Goal: Information Seeking & Learning: Learn about a topic

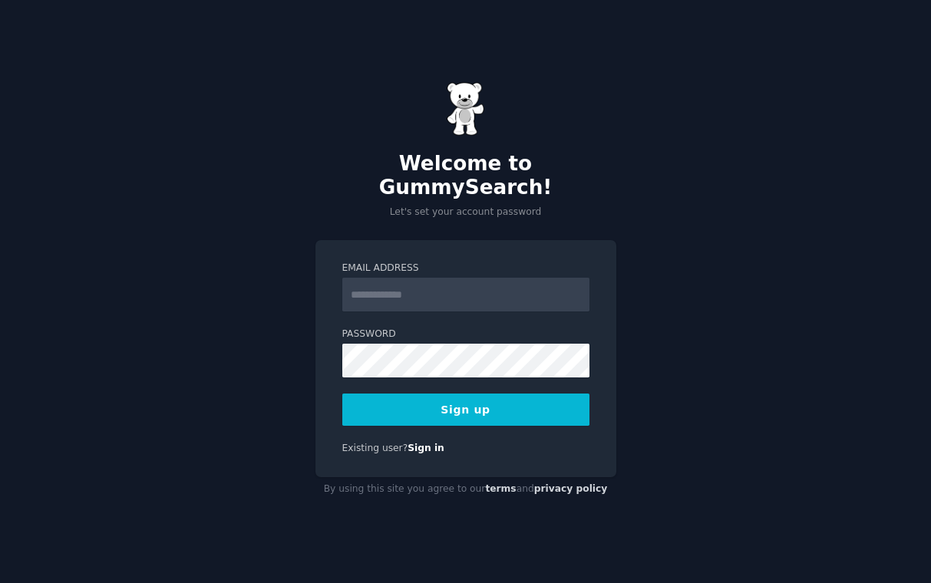
click at [374, 280] on input "Email Address" at bounding box center [465, 295] width 247 height 34
type input "**********"
click at [518, 394] on button "Sign up" at bounding box center [465, 410] width 247 height 32
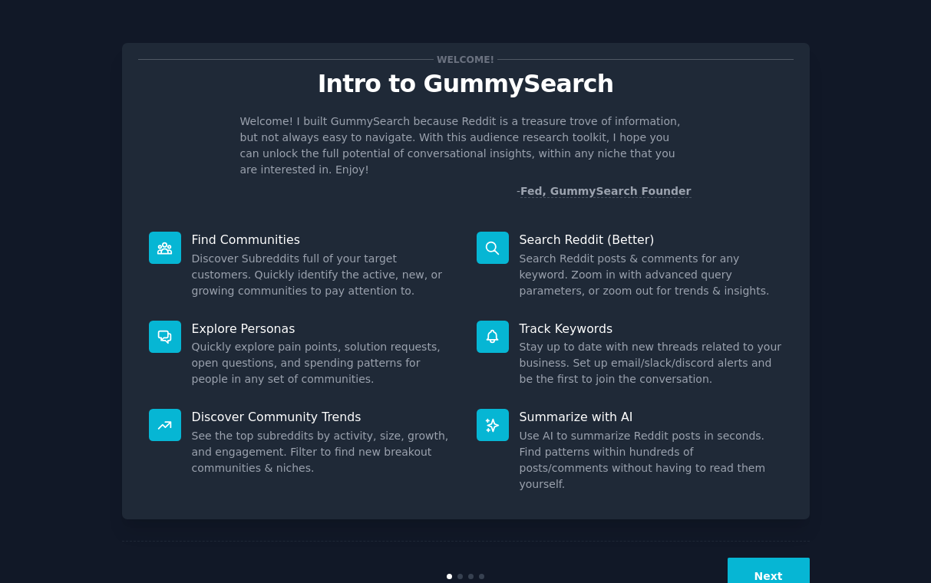
click at [753, 558] on button "Next" at bounding box center [768, 577] width 82 height 38
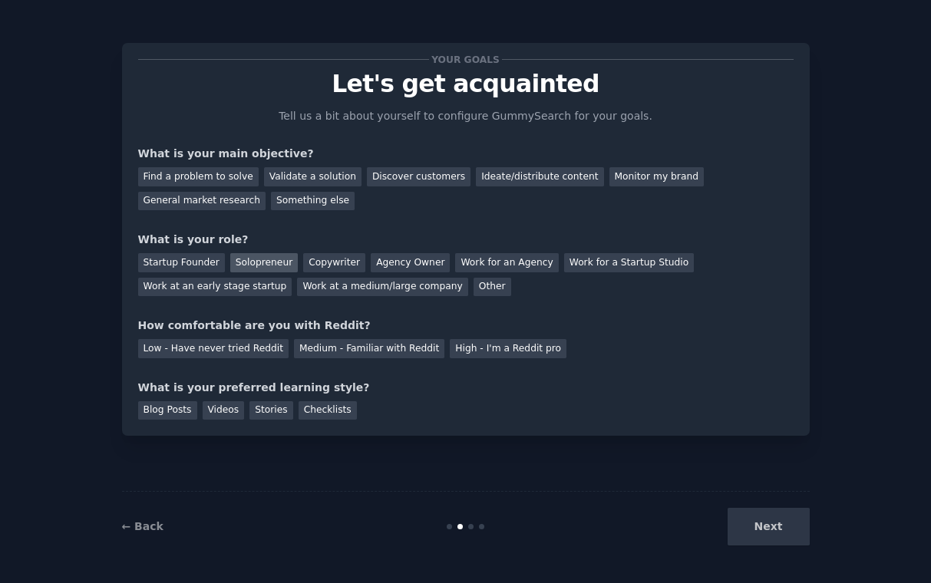
click at [275, 258] on div "Solopreneur" at bounding box center [264, 262] width 68 height 19
click at [213, 351] on div "Low - Have never tried Reddit" at bounding box center [213, 348] width 150 height 19
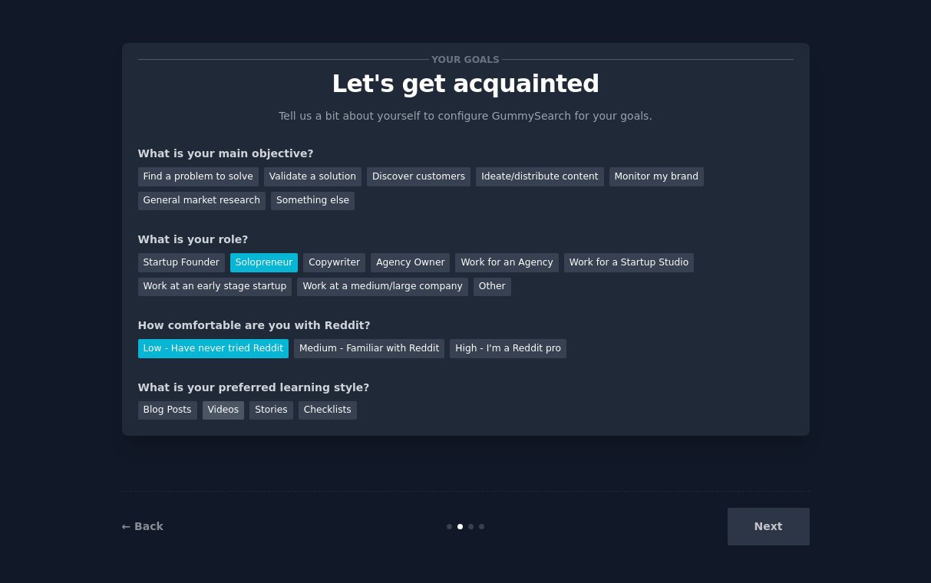
click at [221, 408] on div "Videos" at bounding box center [224, 410] width 42 height 19
click at [327, 408] on div "Checklists" at bounding box center [327, 410] width 58 height 19
click at [218, 411] on div "Videos" at bounding box center [224, 410] width 42 height 19
click at [375, 182] on div "Discover customers" at bounding box center [419, 176] width 104 height 19
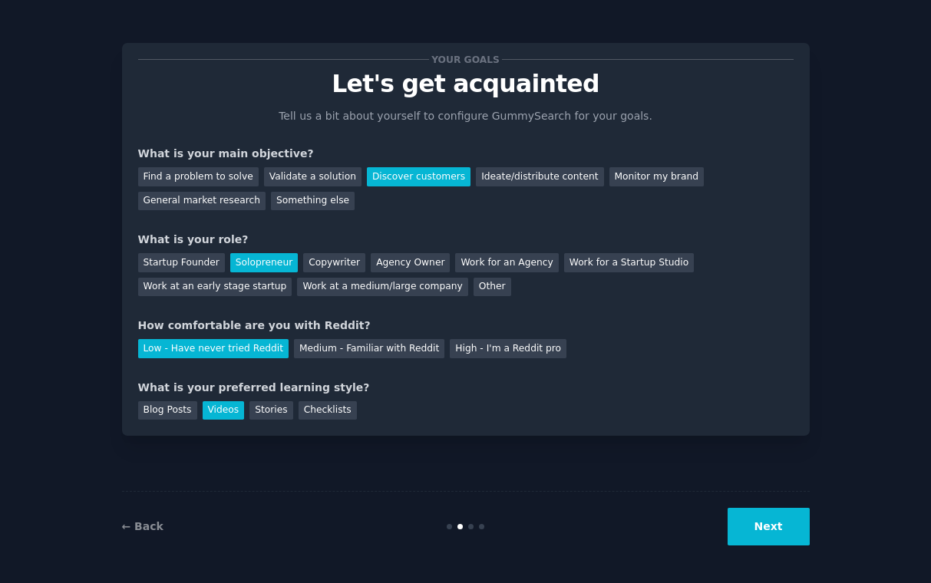
click at [375, 182] on div "Discover customers" at bounding box center [419, 176] width 104 height 19
click at [197, 200] on div "General market research" at bounding box center [202, 201] width 128 height 19
click at [389, 173] on div "Discover customers" at bounding box center [419, 176] width 104 height 19
click at [760, 516] on button "Next" at bounding box center [768, 527] width 82 height 38
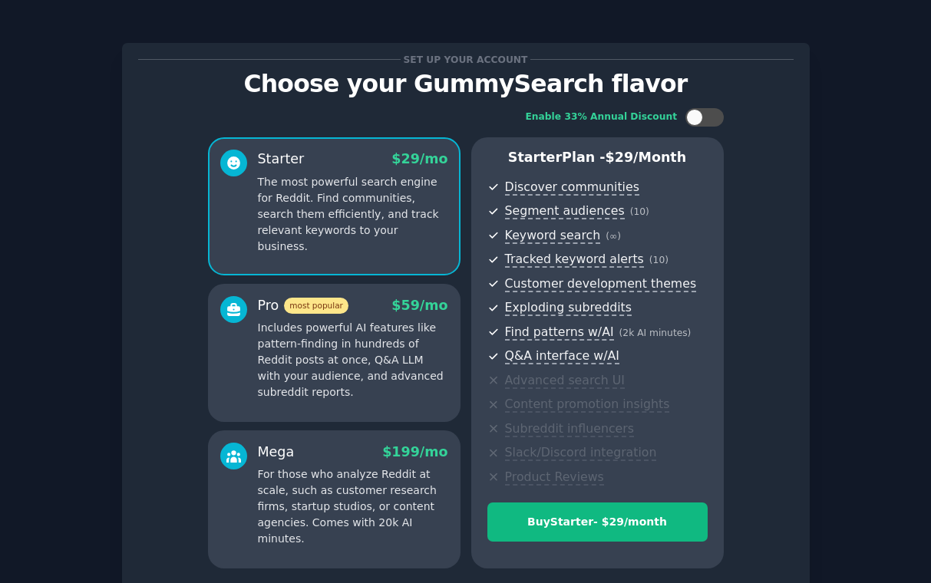
click at [383, 262] on div "Starter $ 29 /mo The most powerful search engine for Reddit. Find communities, …" at bounding box center [334, 206] width 252 height 138
click at [711, 117] on div at bounding box center [712, 118] width 8 height 8
click at [678, 116] on div "Enable 33% Annual Discount" at bounding box center [625, 117] width 198 height 18
click at [688, 117] on div at bounding box center [704, 117] width 38 height 18
checkbox input "false"
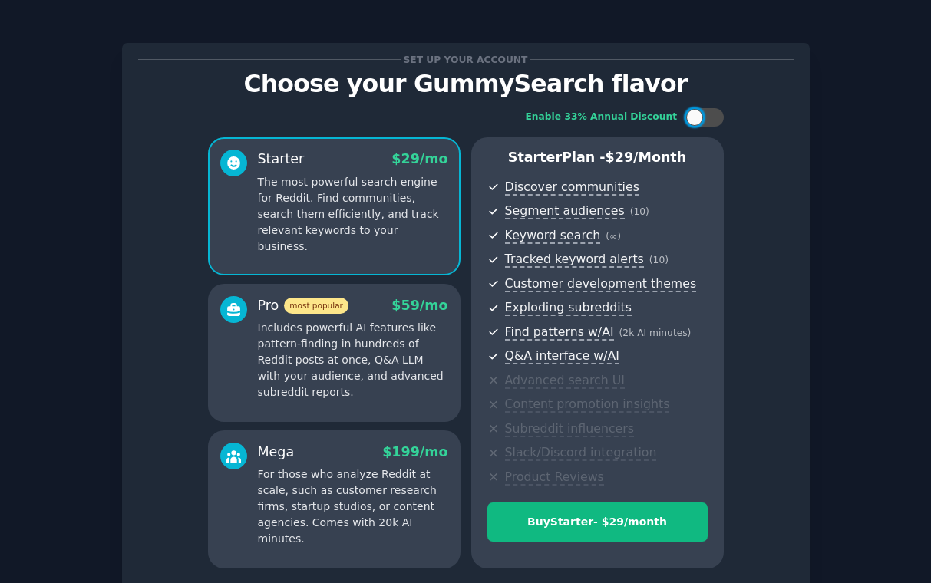
scroll to position [131, 0]
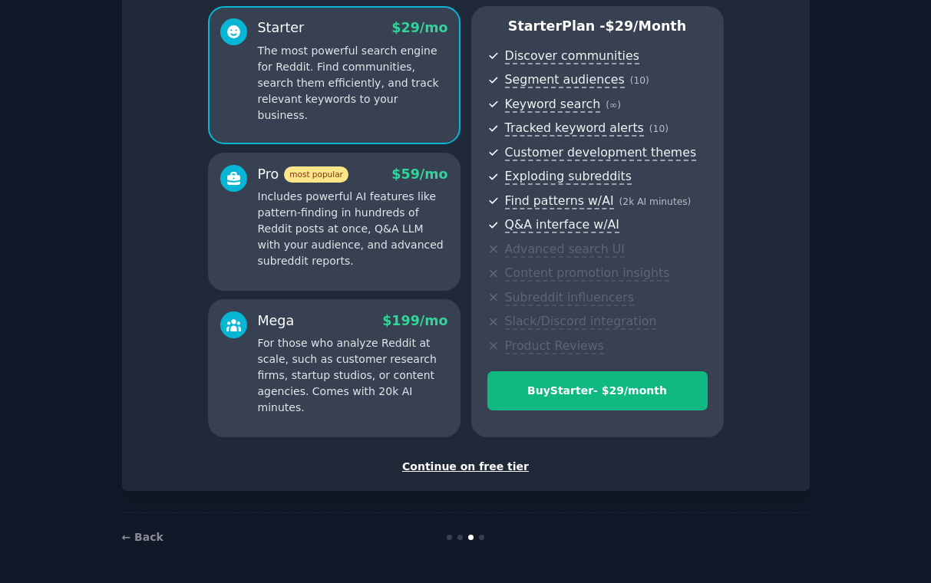
click at [462, 463] on div "Continue on free tier" at bounding box center [465, 467] width 655 height 16
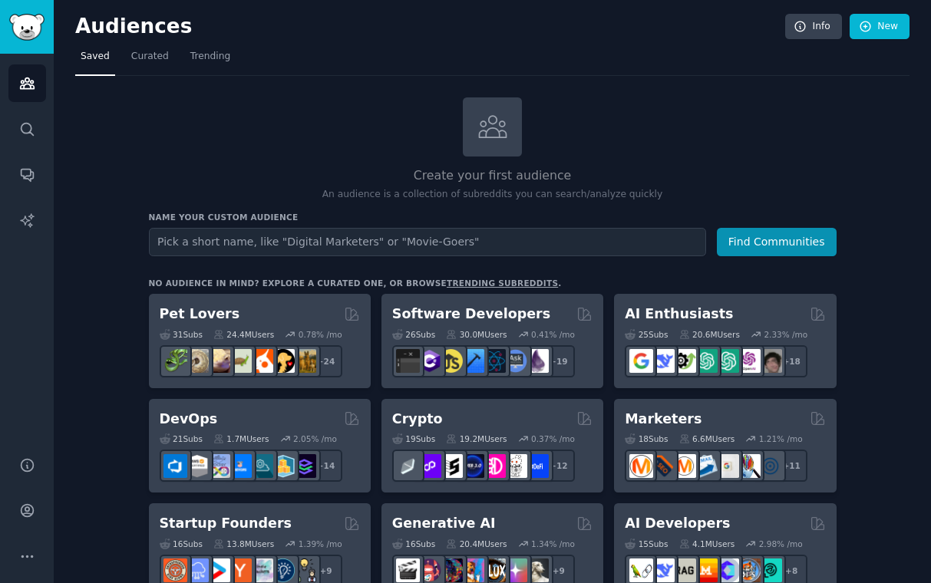
click at [286, 232] on input "text" at bounding box center [427, 242] width 557 height 28
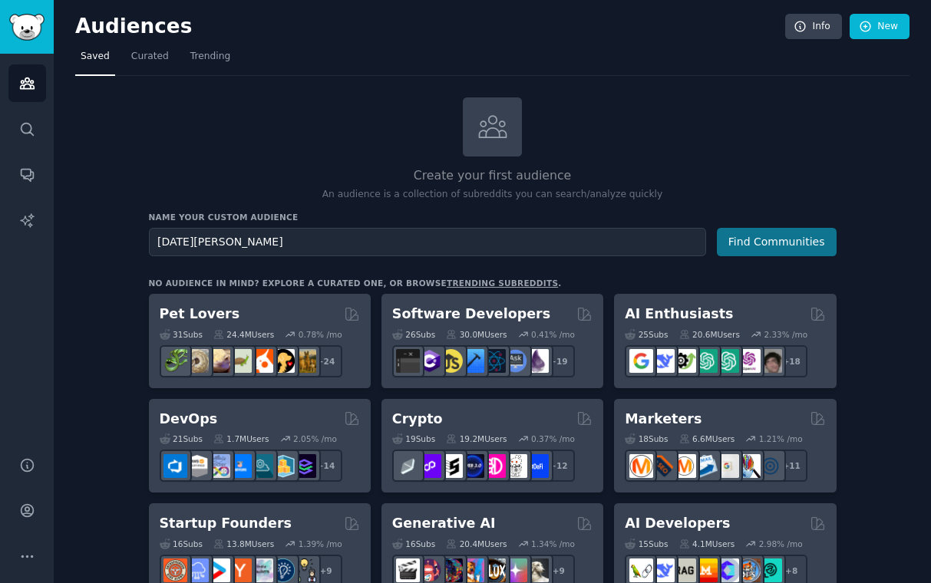
type input "[DATE][PERSON_NAME]"
click at [754, 246] on button "Find Communities" at bounding box center [777, 242] width 120 height 28
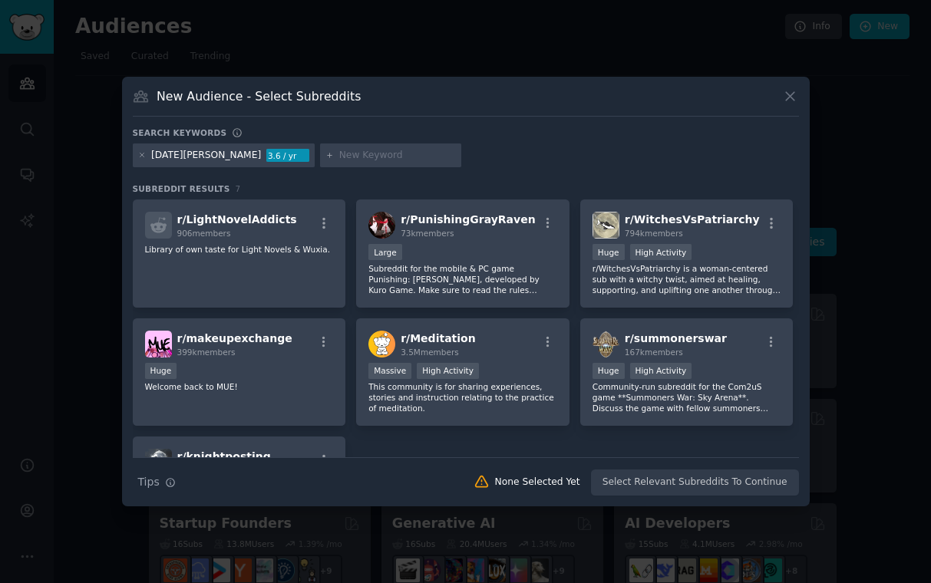
click at [266, 153] on div "3.6 / yr" at bounding box center [287, 156] width 43 height 14
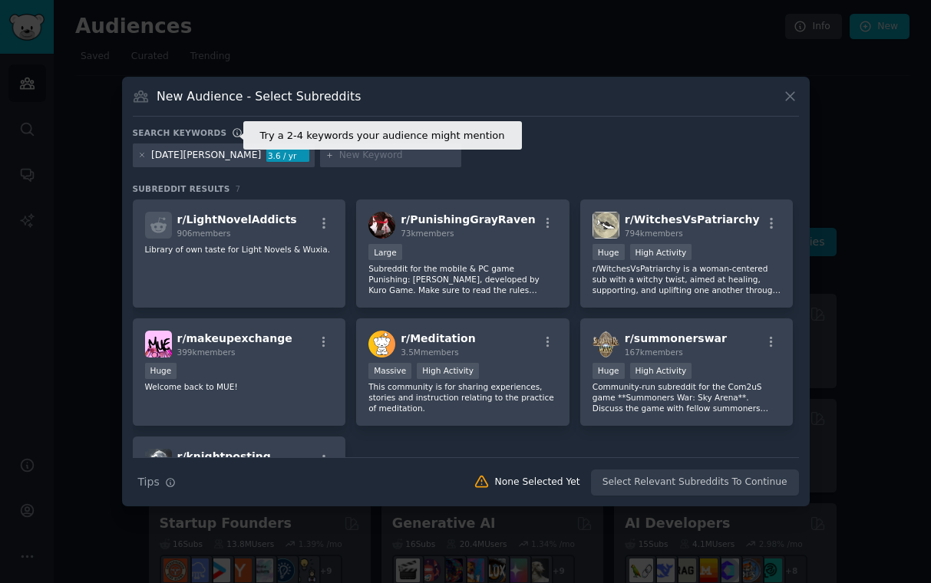
click at [233, 136] on icon at bounding box center [237, 133] width 8 height 8
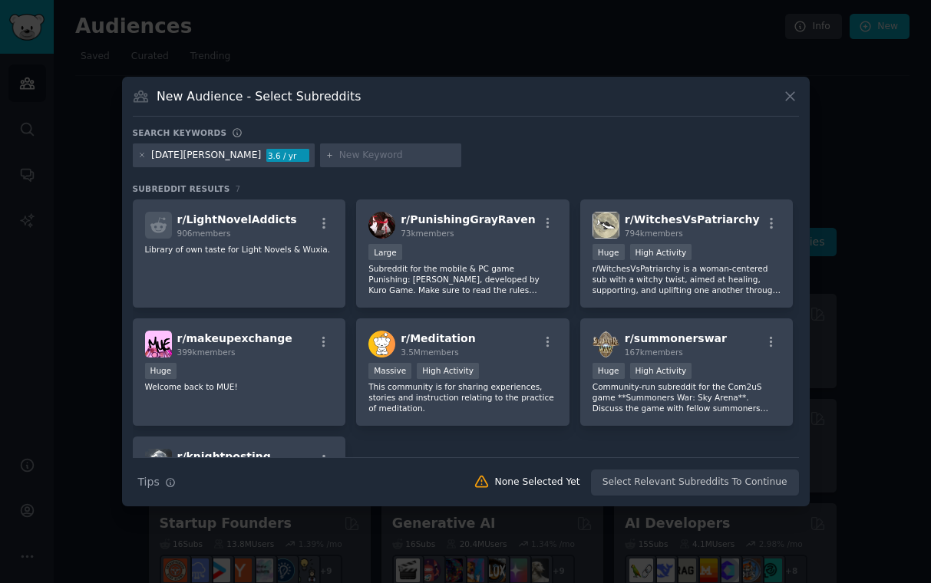
click at [320, 163] on div at bounding box center [390, 155] width 141 height 25
click at [339, 157] on input "text" at bounding box center [397, 156] width 117 height 14
type input "[DATE] N03"
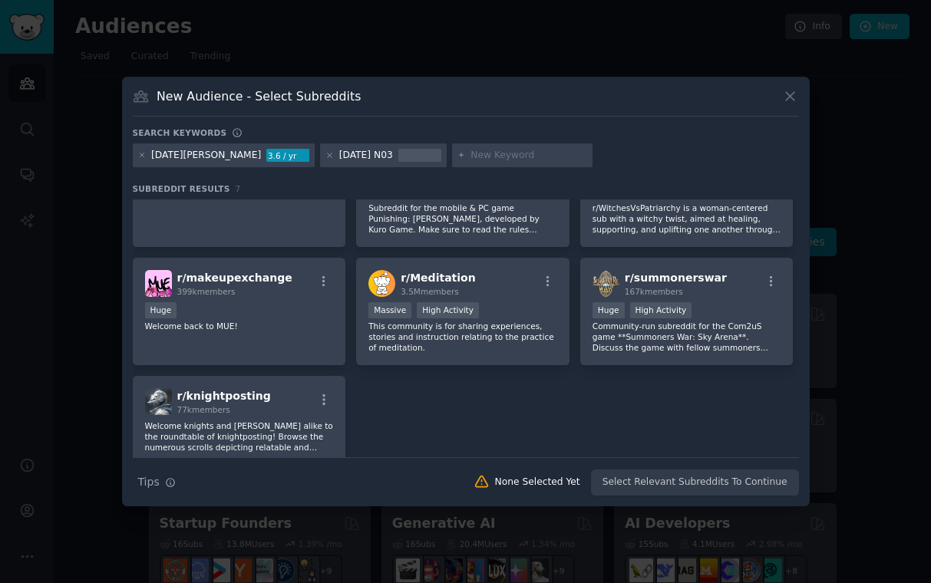
scroll to position [72, 0]
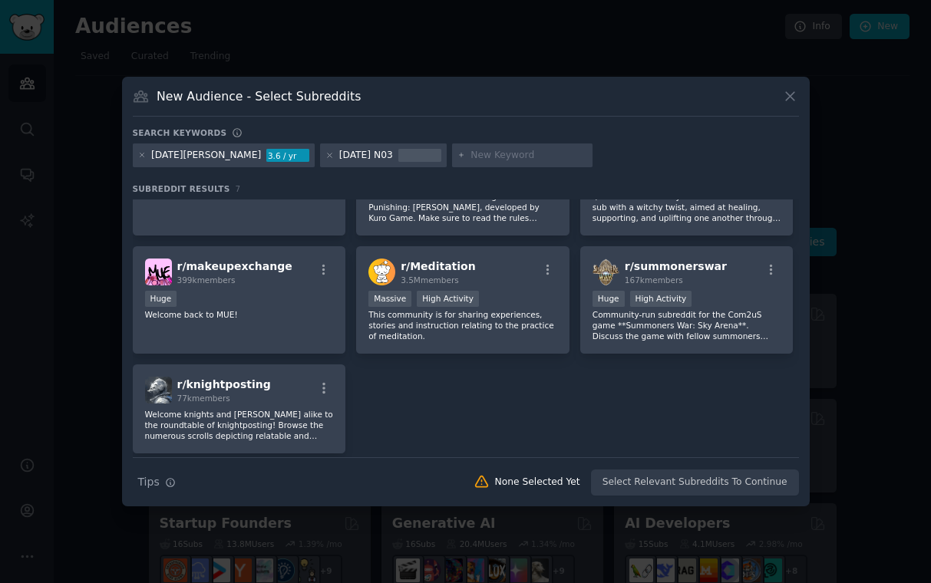
click at [628, 486] on div "Search Tips Tips None Selected Yet Select Relevant Subreddits To Continue" at bounding box center [466, 476] width 666 height 38
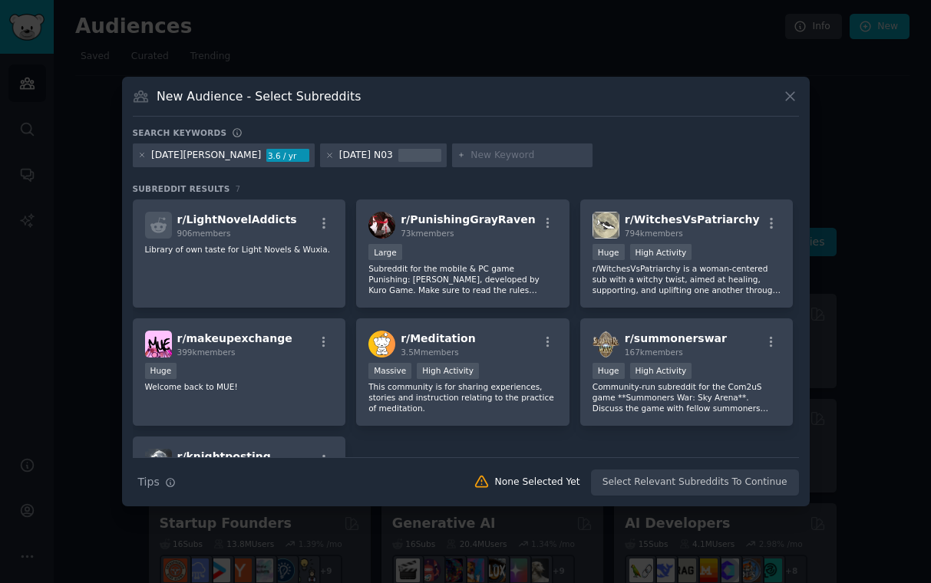
click at [398, 150] on div at bounding box center [419, 150] width 43 height 3
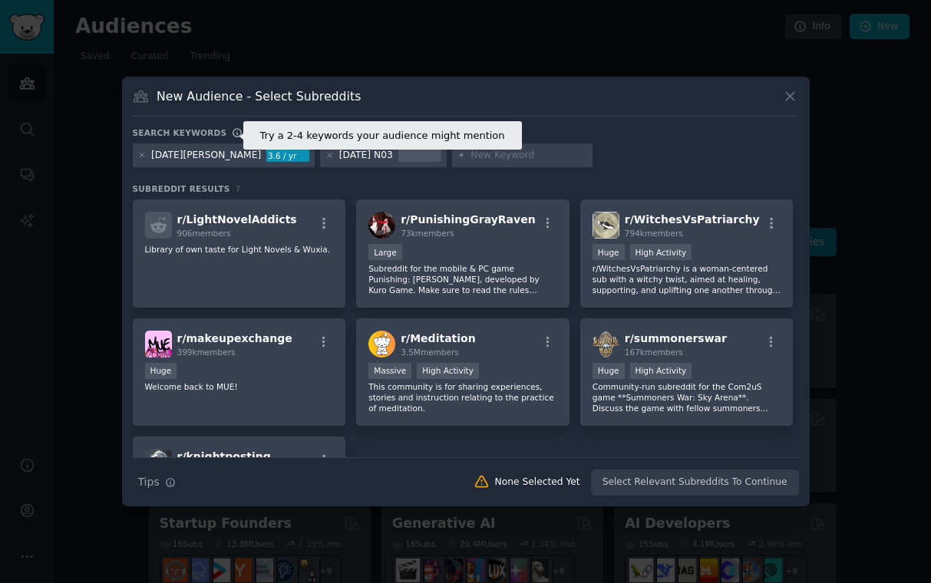
click at [232, 131] on icon at bounding box center [237, 132] width 11 height 11
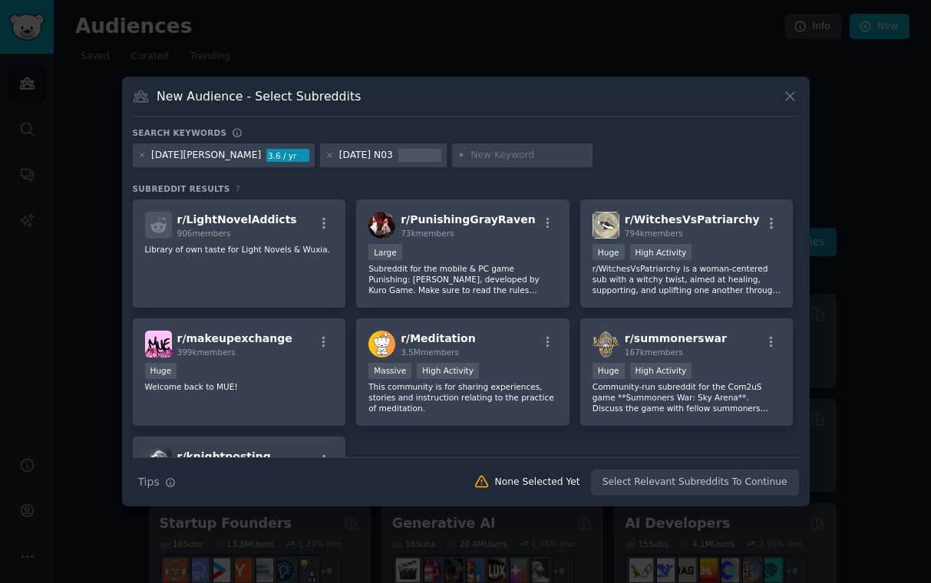
click at [518, 110] on div "New Audience - Select Subreddits" at bounding box center [466, 101] width 666 height 29
click at [792, 97] on icon at bounding box center [790, 96] width 16 height 16
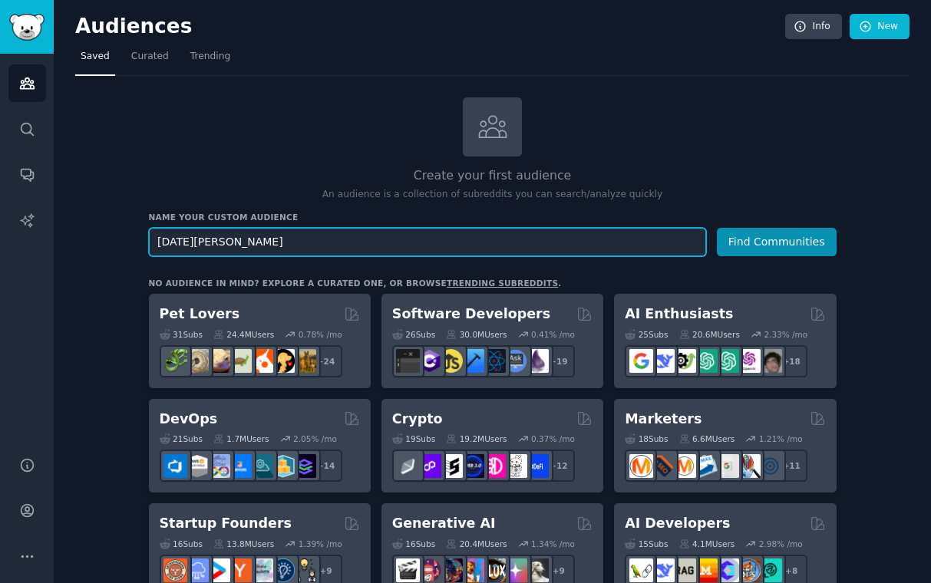
click at [325, 244] on input "[DATE][PERSON_NAME]" at bounding box center [427, 242] width 557 height 28
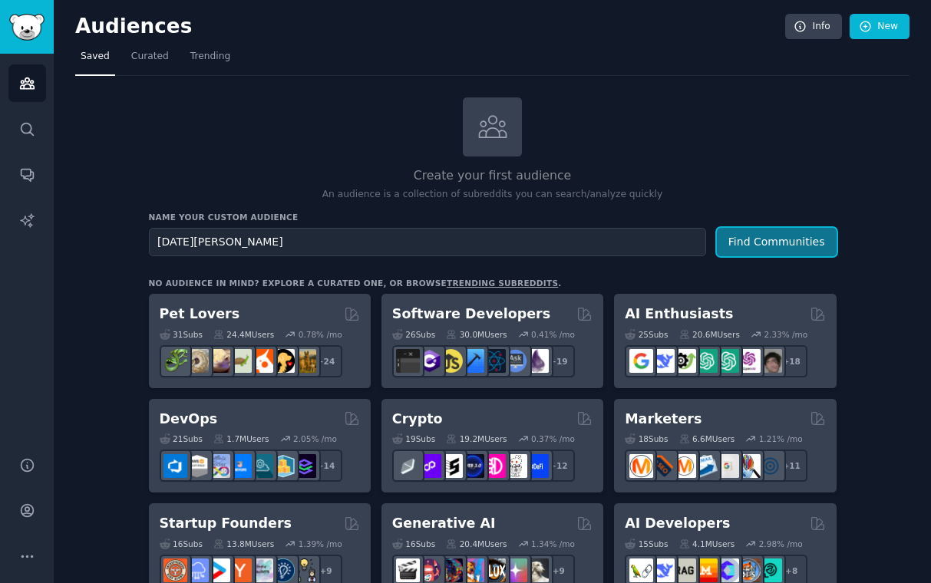
click at [802, 242] on button "Find Communities" at bounding box center [777, 242] width 120 height 28
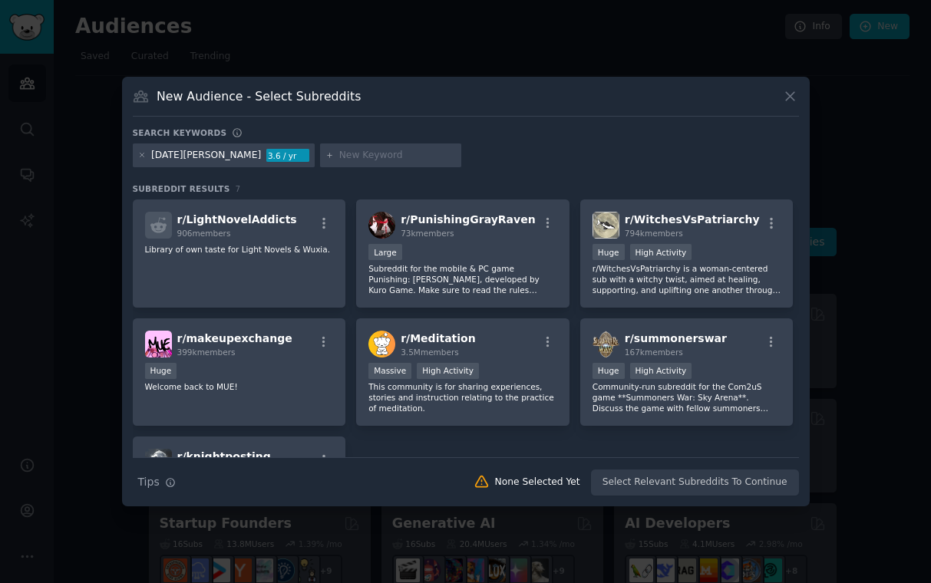
click at [339, 156] on input "text" at bounding box center [397, 156] width 117 height 14
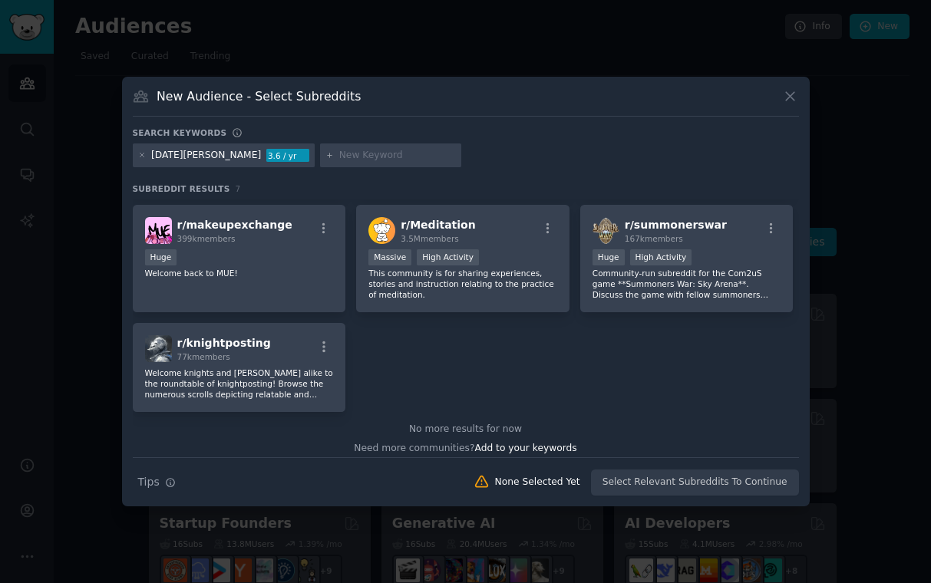
scroll to position [122, 0]
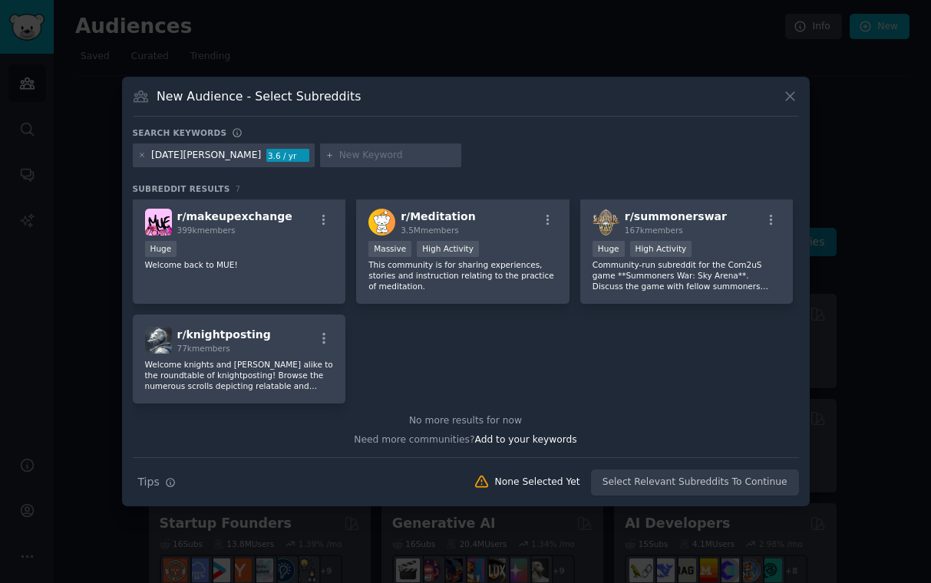
click at [484, 379] on div "r/ LightNovelAddicts 906 members Library of own taste for Light Novels & Wuxia.…" at bounding box center [466, 240] width 666 height 326
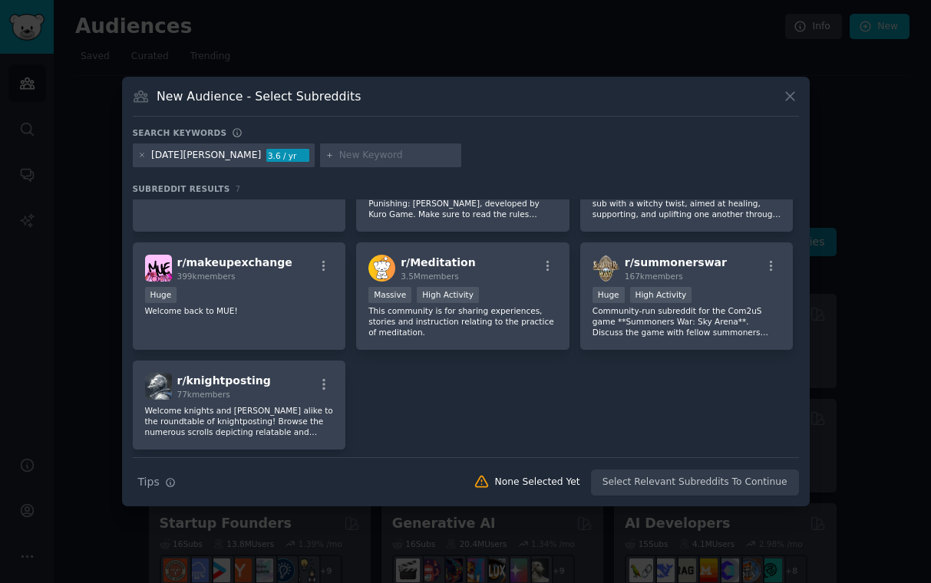
scroll to position [0, 0]
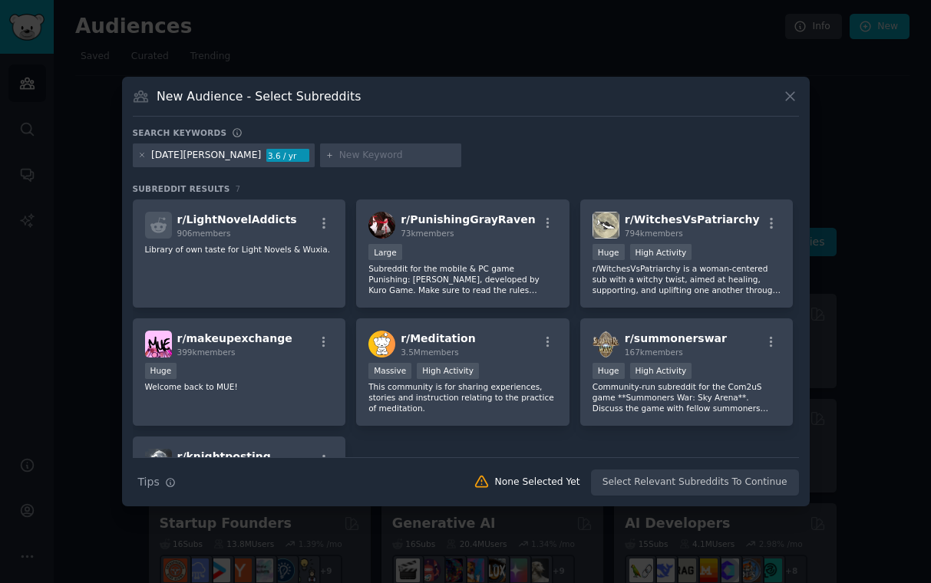
click at [175, 160] on div "[DATE][PERSON_NAME]" at bounding box center [206, 156] width 110 height 14
click at [487, 351] on div "r/ Meditation 3.5M members" at bounding box center [462, 344] width 189 height 27
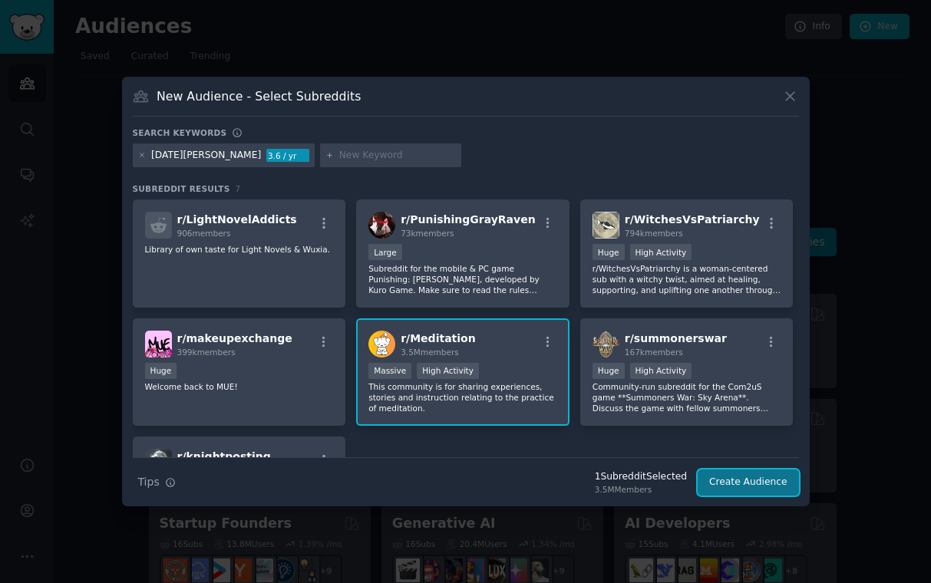
click at [747, 485] on button "Create Audience" at bounding box center [747, 483] width 101 height 26
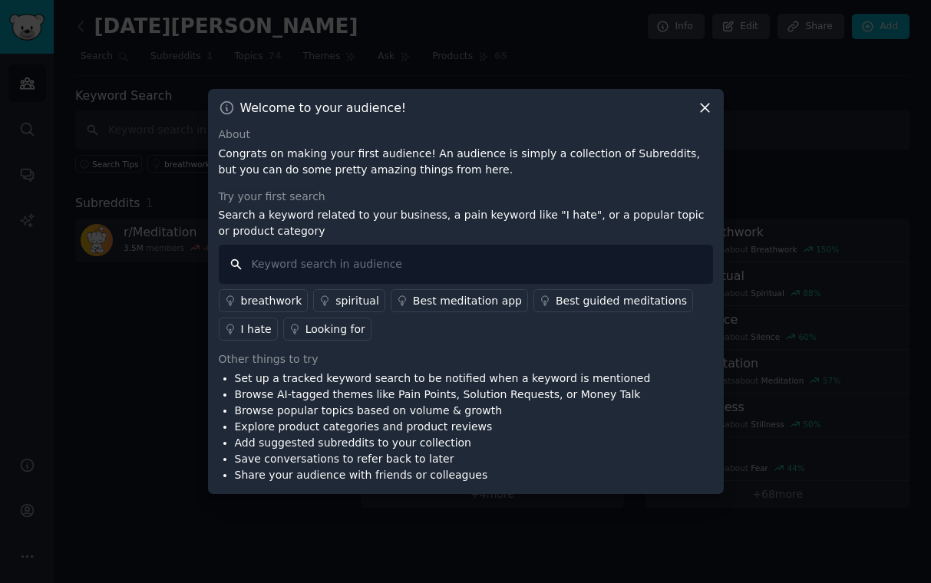
click at [388, 260] on input "text" at bounding box center [466, 264] width 494 height 39
type input "[DATE][PERSON_NAME]"
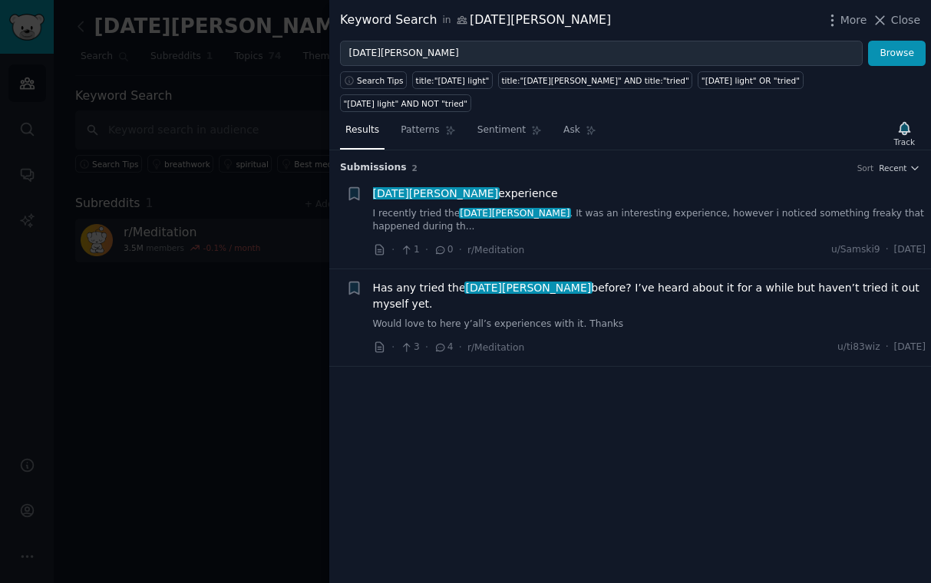
click at [459, 208] on span "[DATE][PERSON_NAME]" at bounding box center [515, 213] width 113 height 11
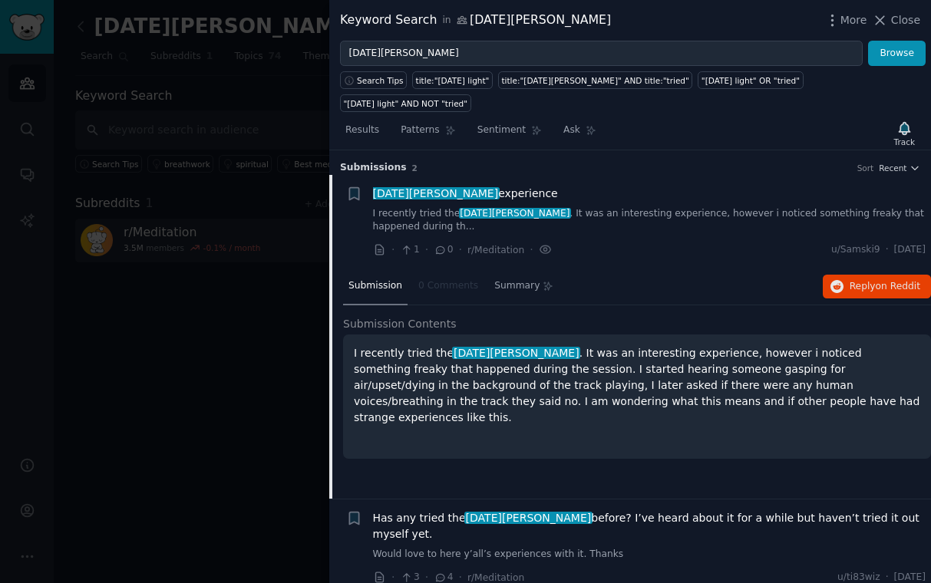
click at [641, 510] on div "Has any tried the [DATE] light before? I’ve heard about it for a while but have…" at bounding box center [649, 535] width 553 height 51
click at [635, 510] on span "Has any tried the [DATE] light before? I’ve heard about it for a while but have…" at bounding box center [649, 526] width 553 height 32
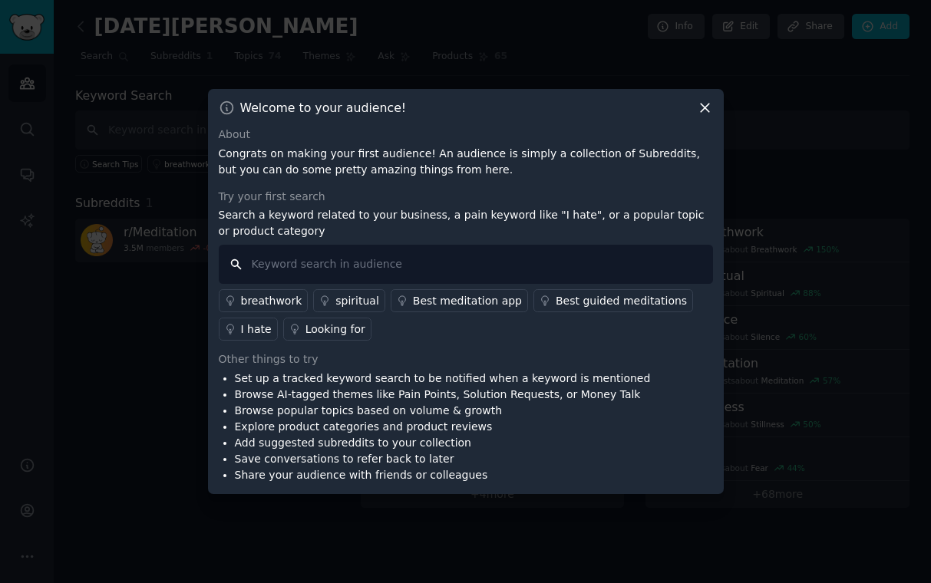
click at [411, 268] on input "text" at bounding box center [466, 264] width 494 height 39
type input "[PERSON_NAME] n03"
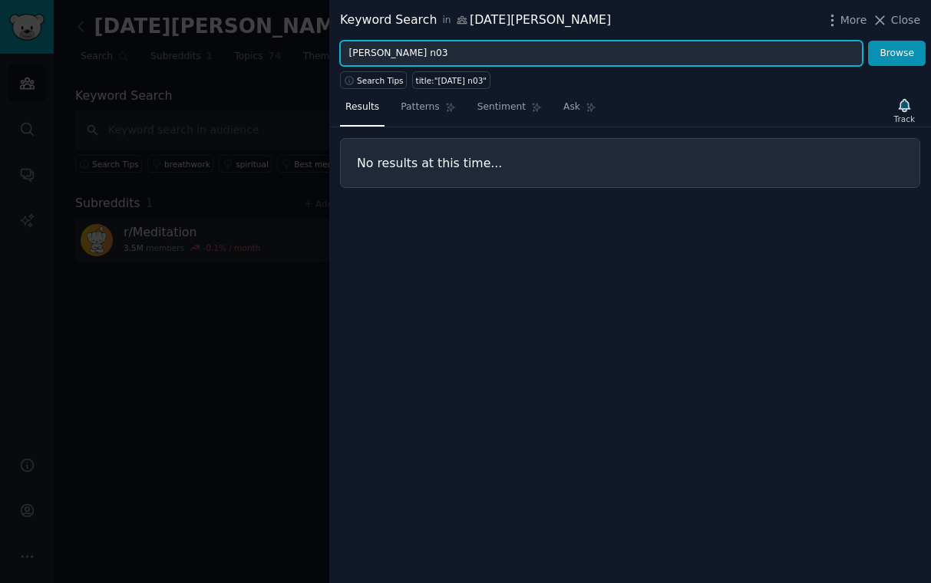
click at [427, 57] on input "[PERSON_NAME] n03" at bounding box center [601, 54] width 523 height 26
click at [868, 41] on button "Browse" at bounding box center [897, 54] width 58 height 26
drag, startPoint x: 438, startPoint y: 59, endPoint x: 302, endPoint y: 46, distance: 136.4
click at [302, 46] on div "Keyword Search in [DATE] light More Close [PERSON_NAME] n03 light Browse Search…" at bounding box center [465, 291] width 931 height 583
type input "[PERSON_NAME]"
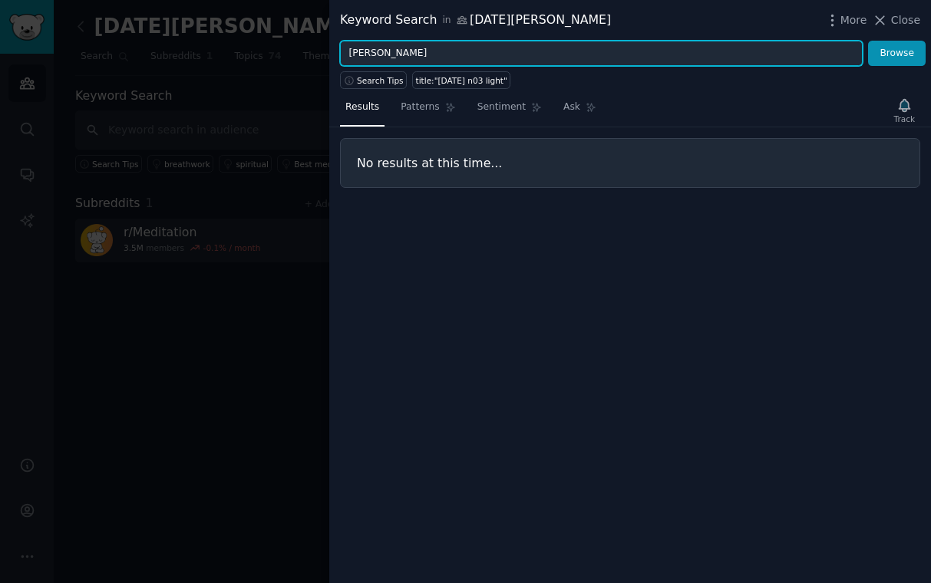
click at [868, 41] on button "Browse" at bounding box center [897, 54] width 58 height 26
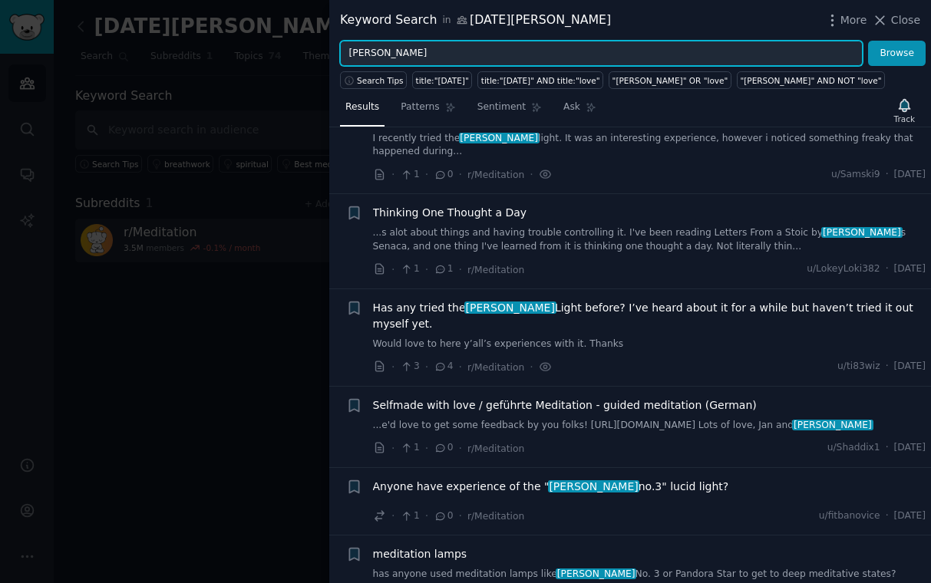
scroll to position [56, 0]
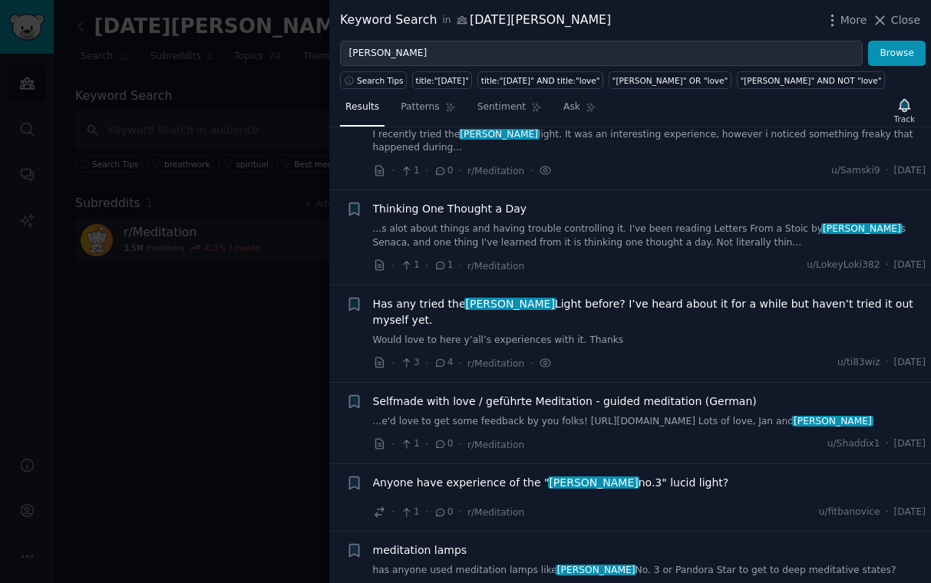
click at [640, 475] on span "Anyone have experience of the " [DATE] no.3" lucid light?" at bounding box center [551, 483] width 356 height 16
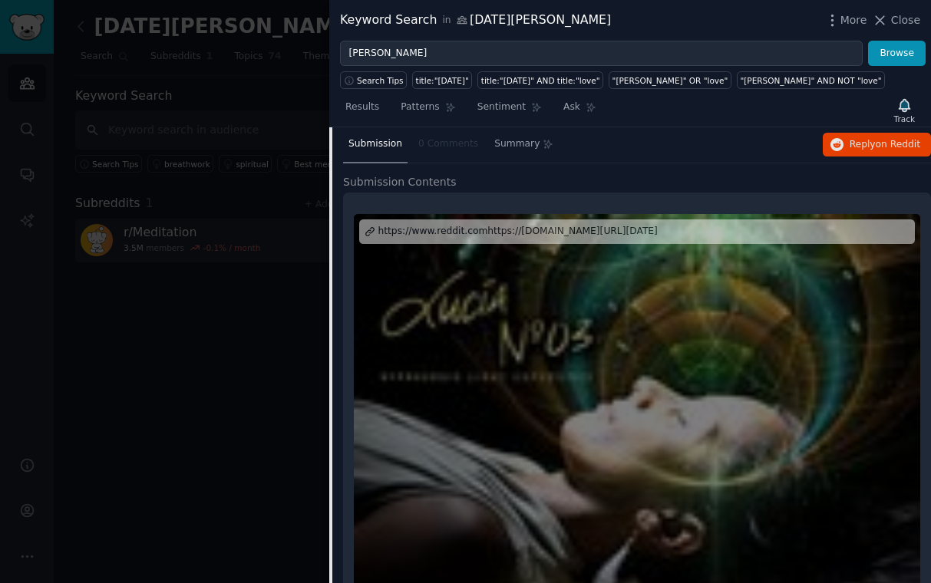
scroll to position [455, 0]
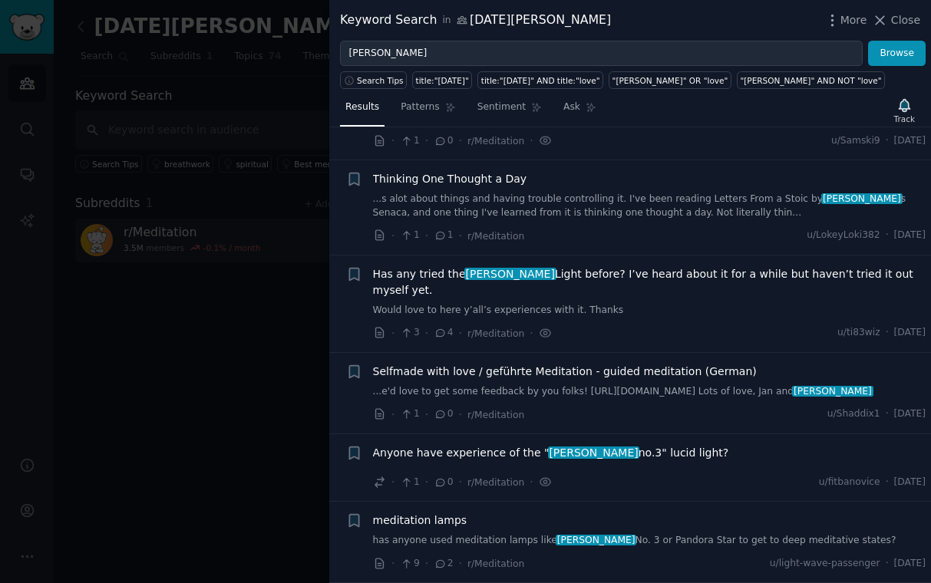
scroll to position [56, 0]
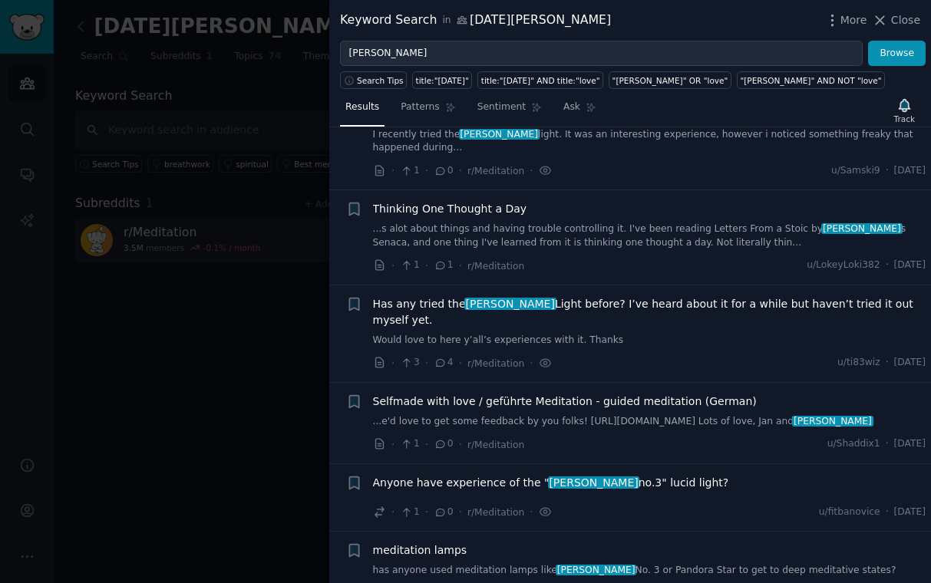
click at [527, 475] on span "Anyone have experience of the " [DATE] no.3" lucid light?" at bounding box center [551, 483] width 356 height 16
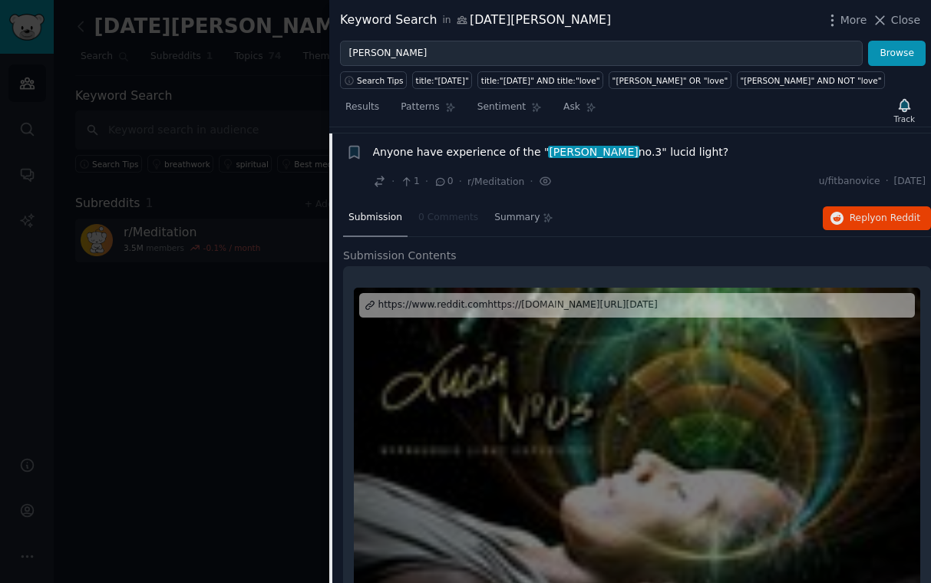
scroll to position [363, 0]
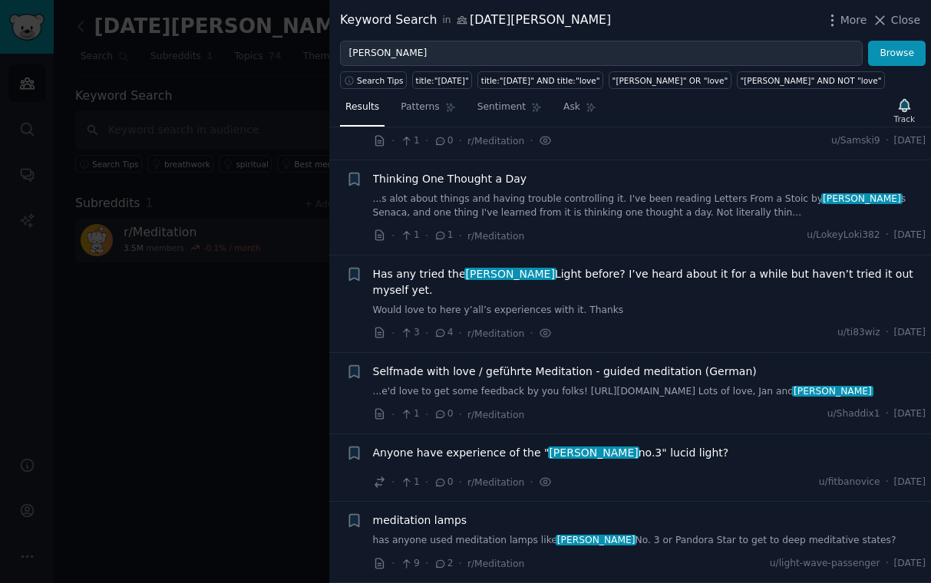
scroll to position [56, 0]
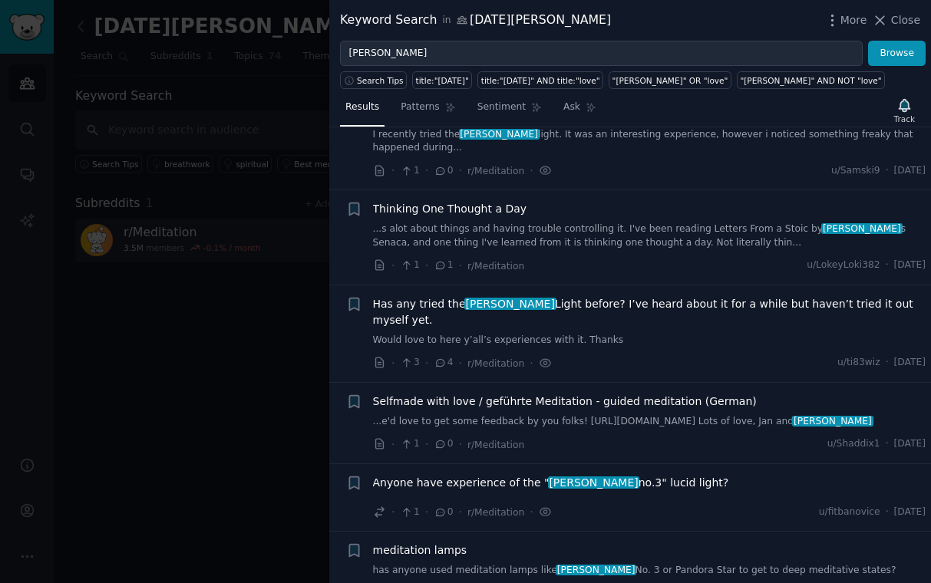
click at [693, 564] on link "has anyone used meditation lamps like [DATE][PERSON_NAME]. 3 or Pandora Star to…" at bounding box center [649, 571] width 553 height 14
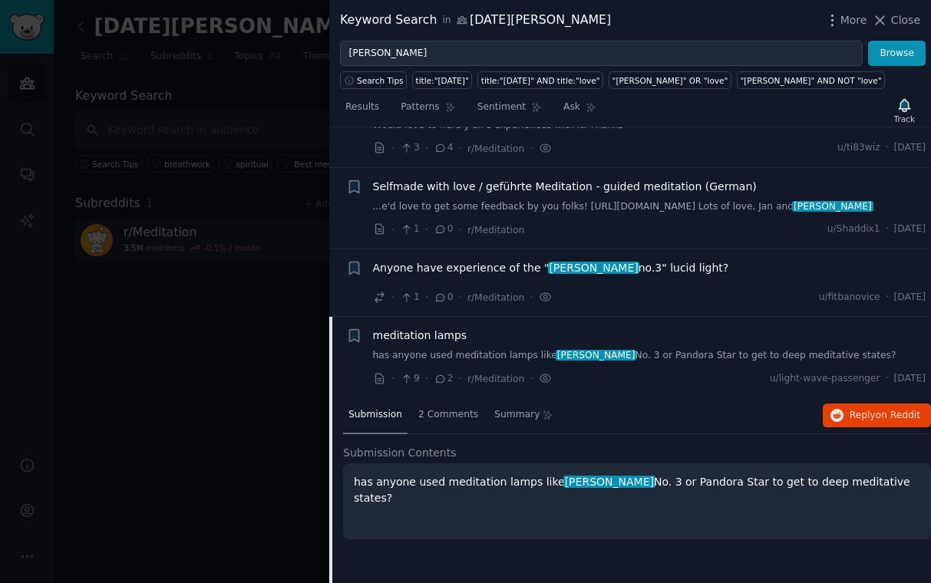
scroll to position [286, 0]
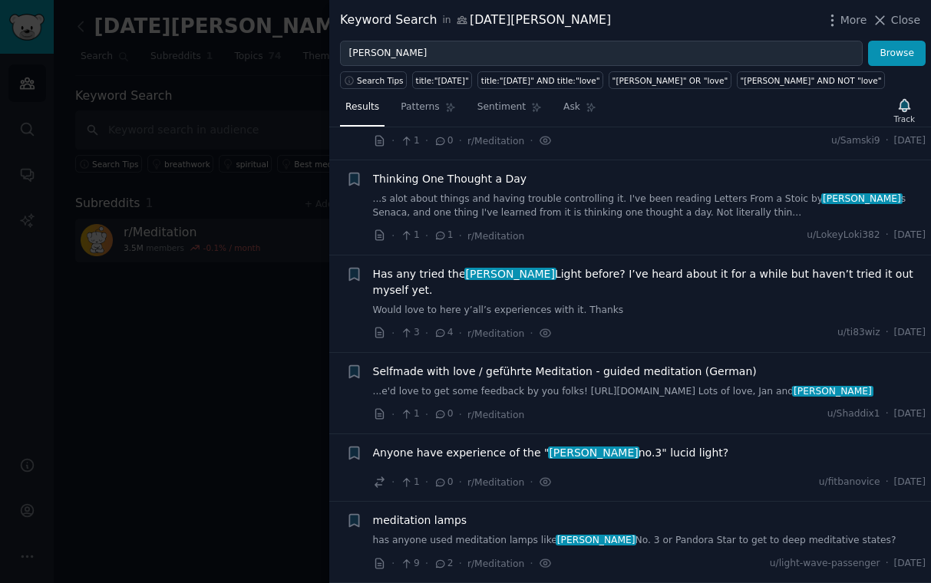
scroll to position [56, 0]
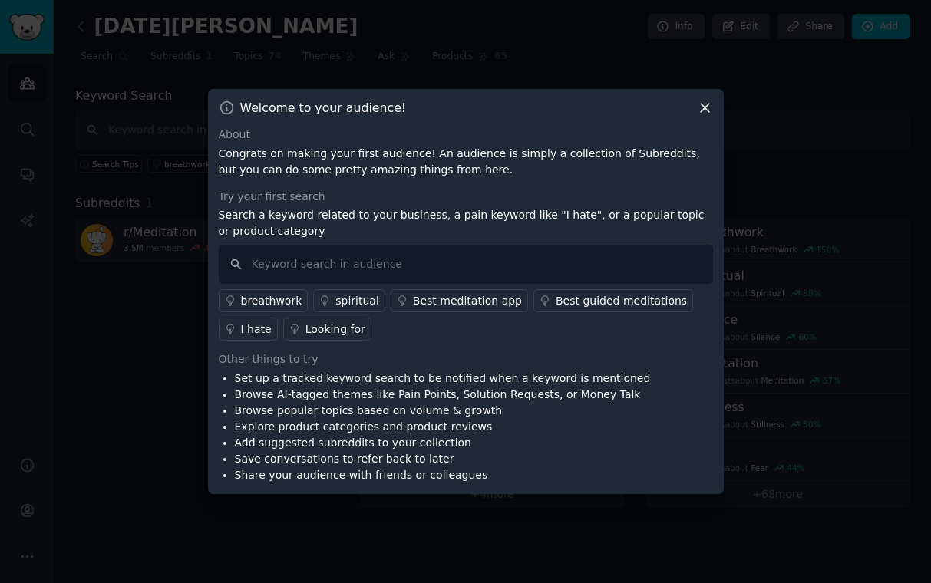
click at [707, 111] on icon at bounding box center [705, 108] width 16 height 16
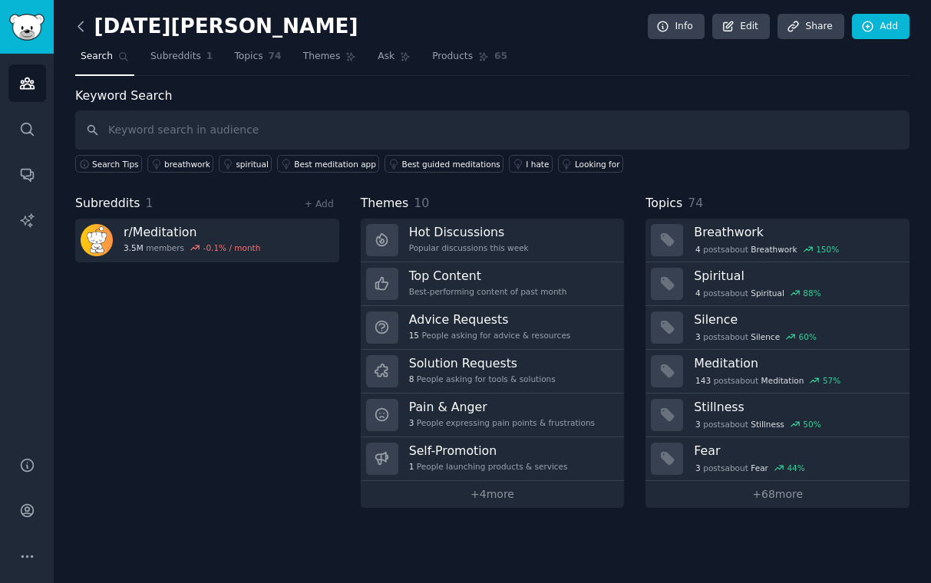
click at [84, 22] on icon at bounding box center [81, 26] width 16 height 16
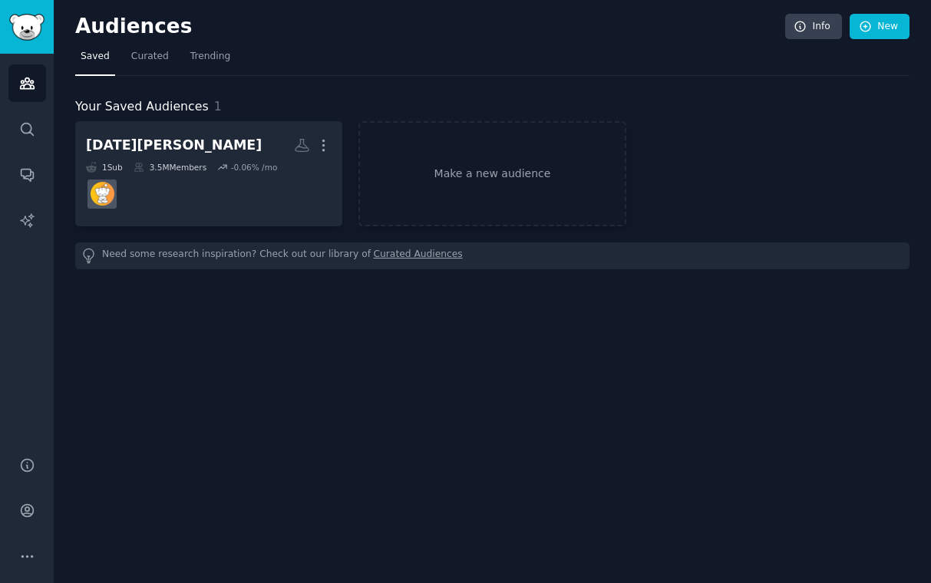
click at [84, 22] on h2 "Audiences" at bounding box center [430, 27] width 710 height 25
click at [28, 135] on icon "Sidebar" at bounding box center [27, 129] width 16 height 16
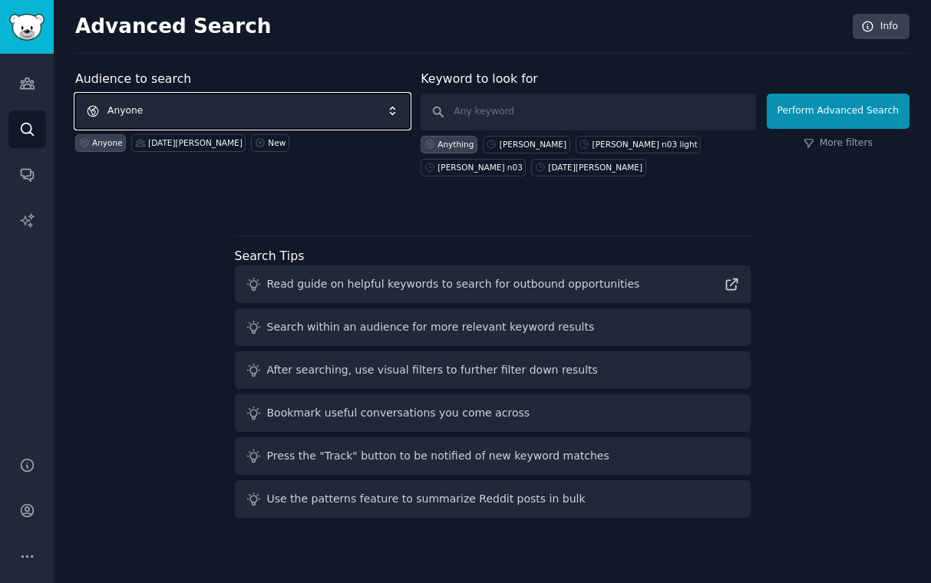
click at [315, 120] on span "Anyone" at bounding box center [242, 111] width 335 height 35
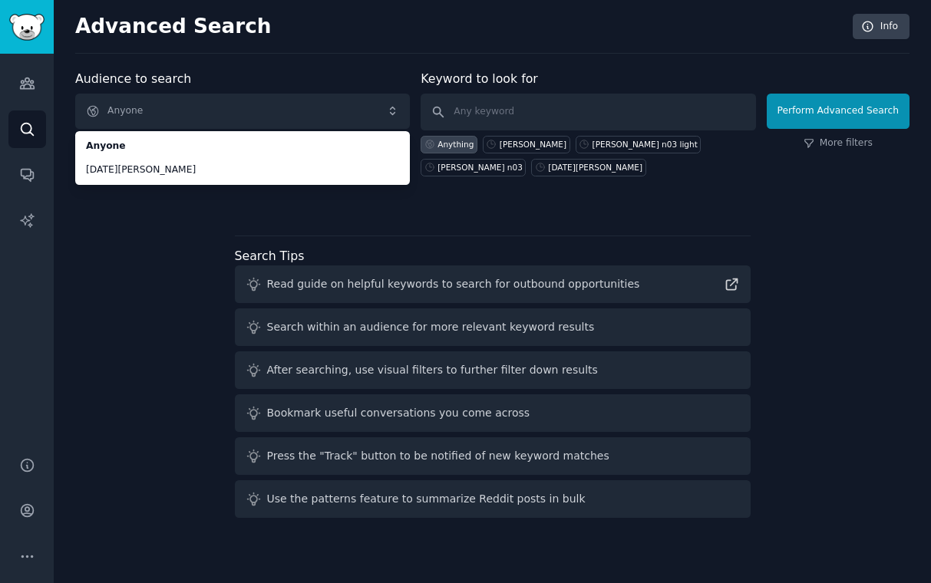
click at [200, 338] on div "Audience to search Anyone Anyone [DATE] light Anyone [DATE] light New Keyword t…" at bounding box center [492, 297] width 834 height 454
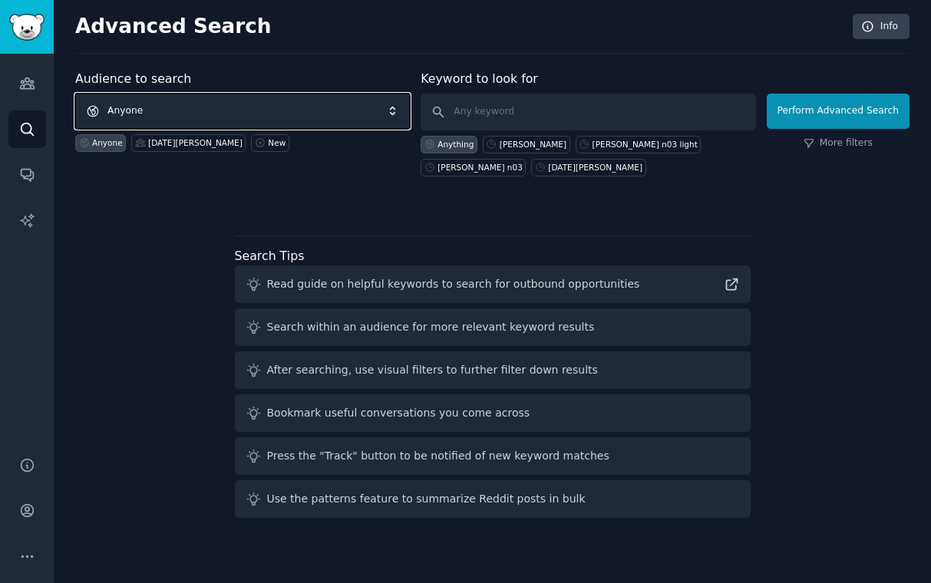
click at [208, 106] on span "Anyone" at bounding box center [242, 111] width 335 height 35
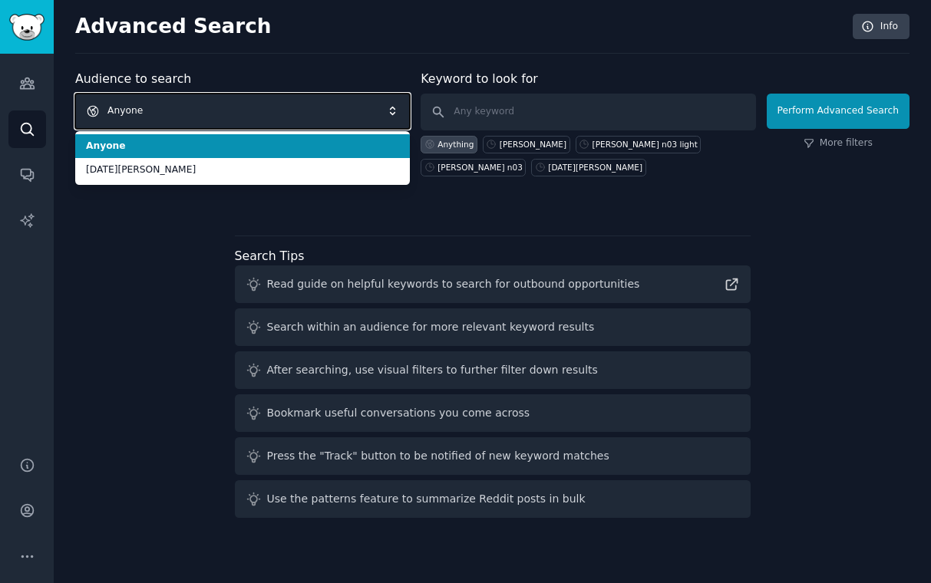
click at [208, 106] on span "Anyone" at bounding box center [242, 111] width 335 height 35
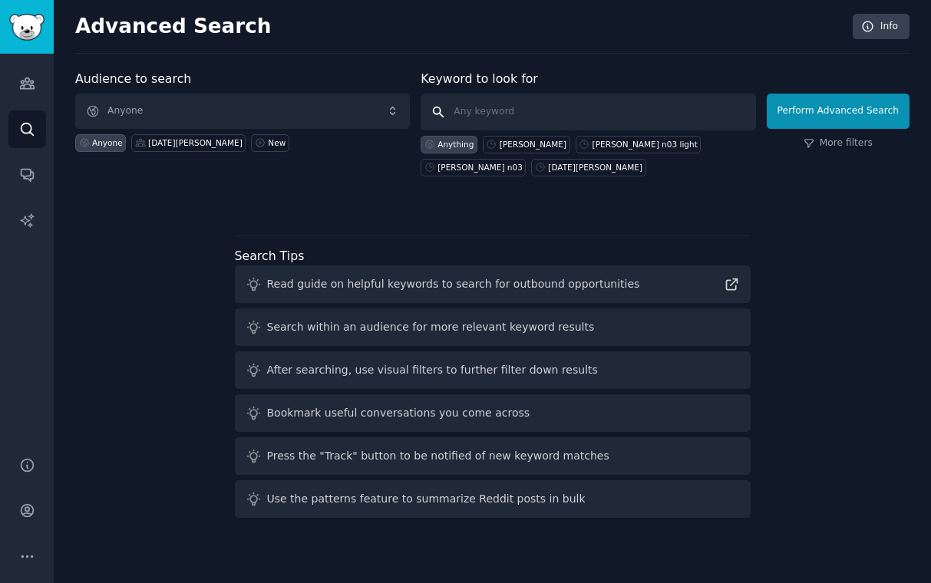
click at [480, 123] on input "text" at bounding box center [587, 112] width 335 height 37
type input "stressed out moms"
click button "Perform Advanced Search" at bounding box center [838, 111] width 143 height 35
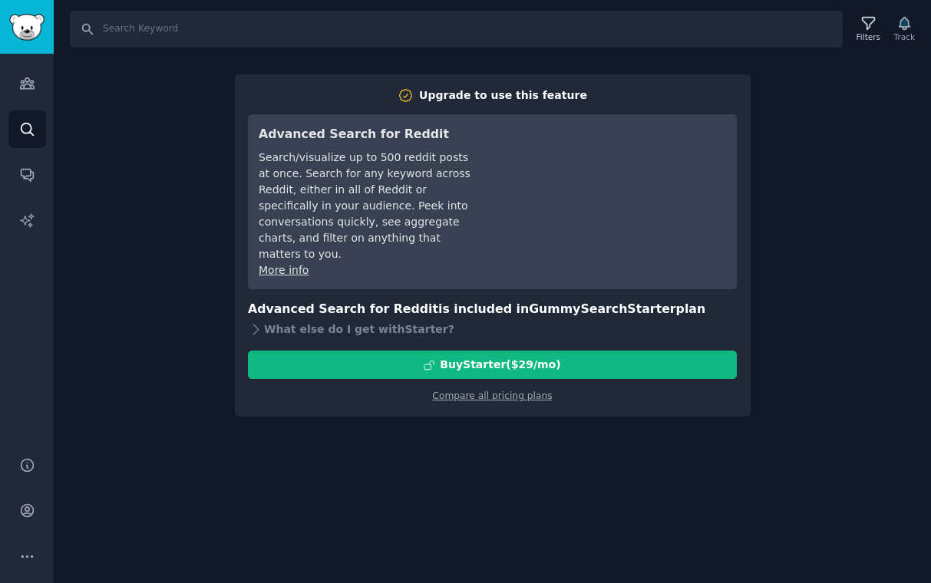
click at [178, 168] on div "Search Filters Track Upgrade to use this feature Advanced Search for Reddit Sea…" at bounding box center [492, 291] width 877 height 583
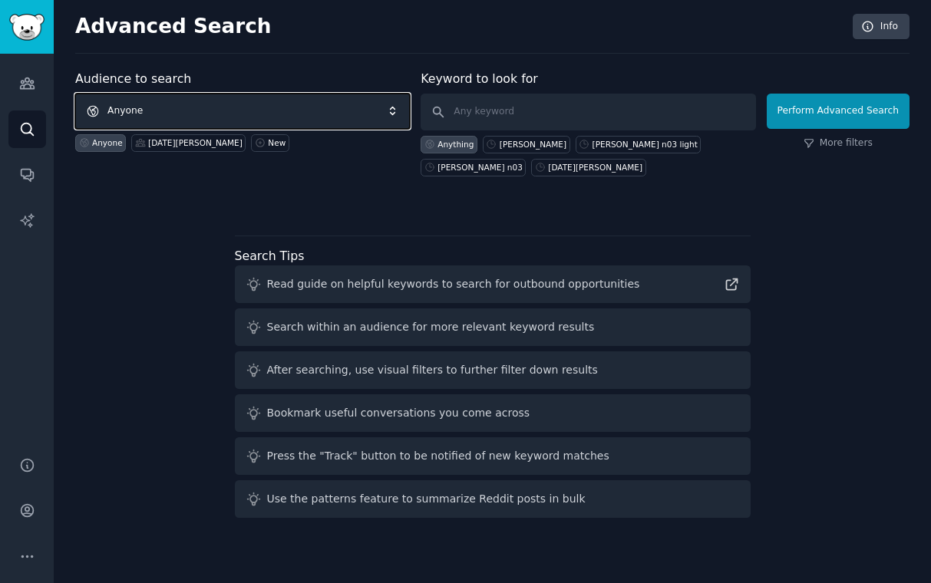
click at [164, 107] on span "Anyone" at bounding box center [242, 111] width 335 height 35
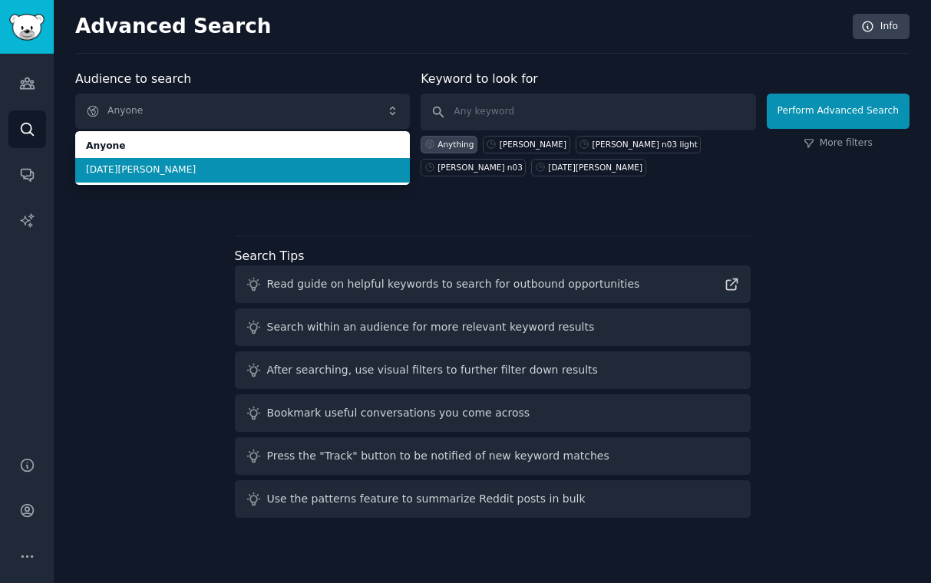
click at [160, 167] on span "[DATE][PERSON_NAME]" at bounding box center [242, 170] width 313 height 14
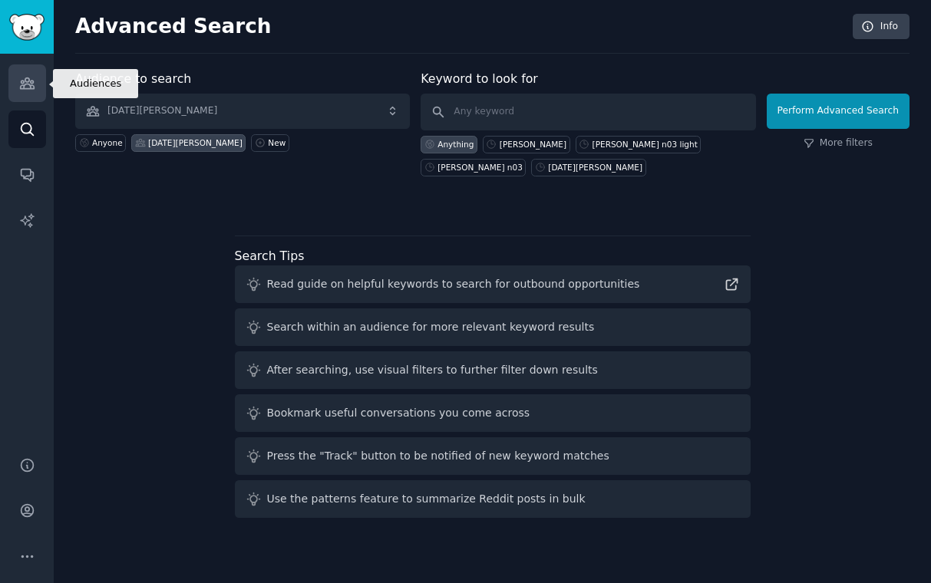
click at [31, 75] on icon "Sidebar" at bounding box center [27, 83] width 16 height 16
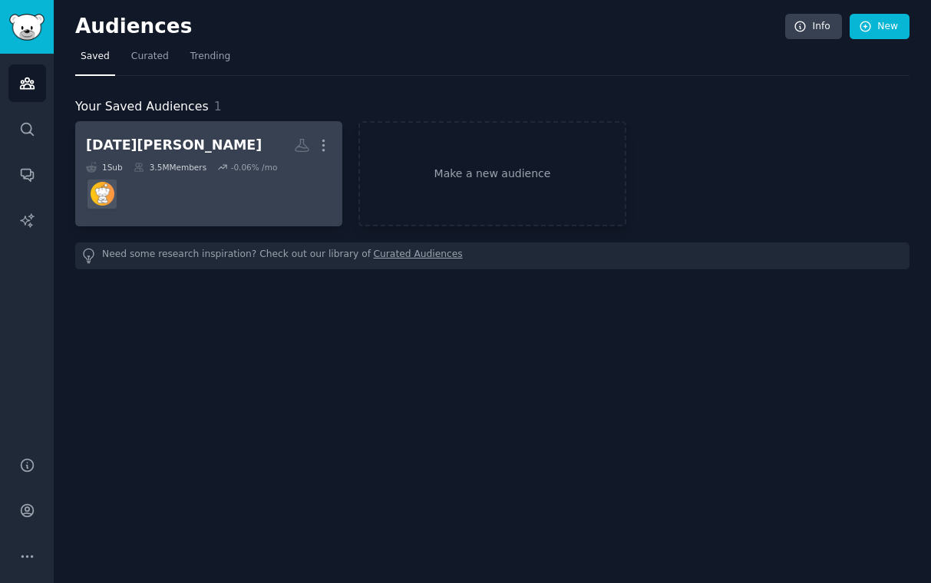
click at [279, 186] on dd at bounding box center [209, 194] width 246 height 43
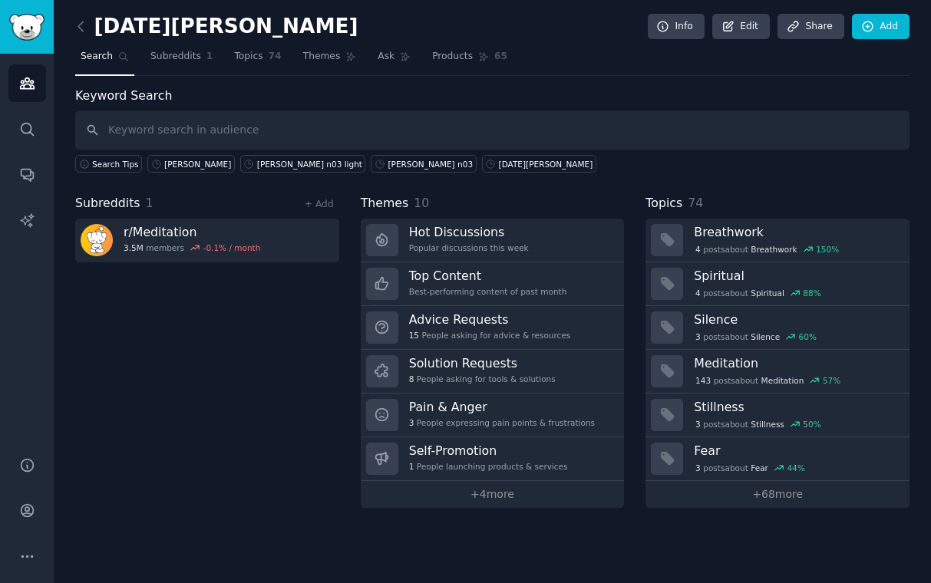
click at [453, 135] on input "text" at bounding box center [492, 129] width 834 height 39
type input "stressed out moms"
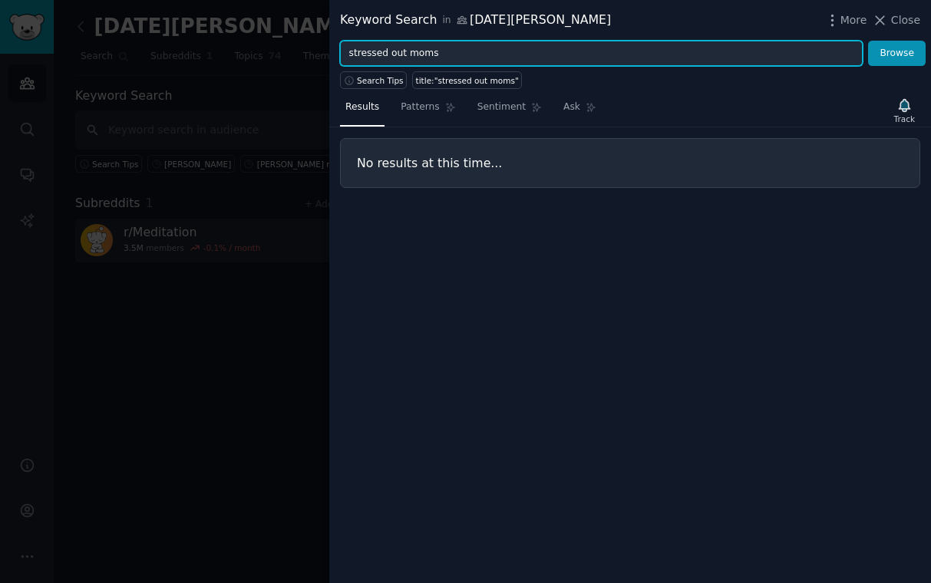
drag, startPoint x: 453, startPoint y: 54, endPoint x: 333, endPoint y: 54, distance: 120.5
click at [333, 54] on div "stressed out moms Browse" at bounding box center [630, 54] width 602 height 26
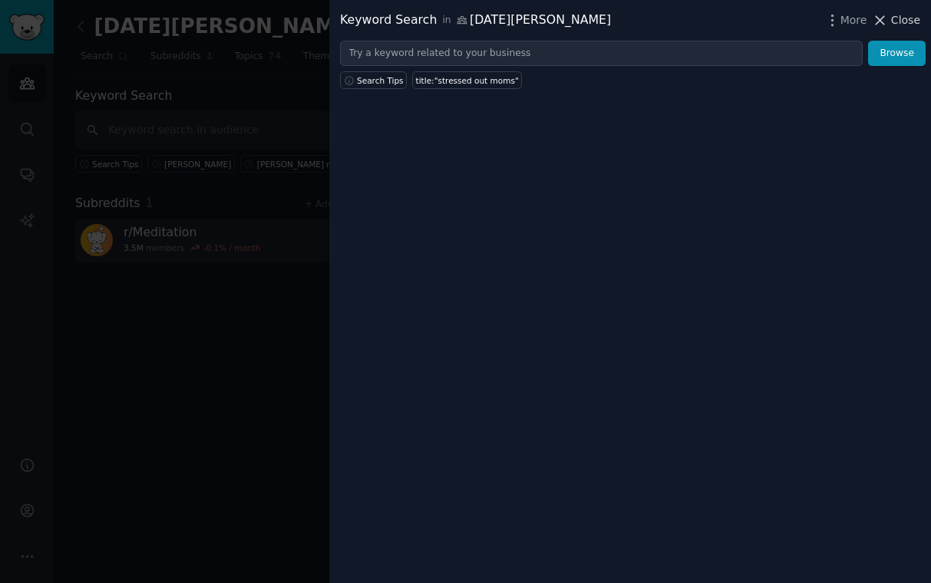
click at [892, 25] on span "Close" at bounding box center [905, 20] width 29 height 16
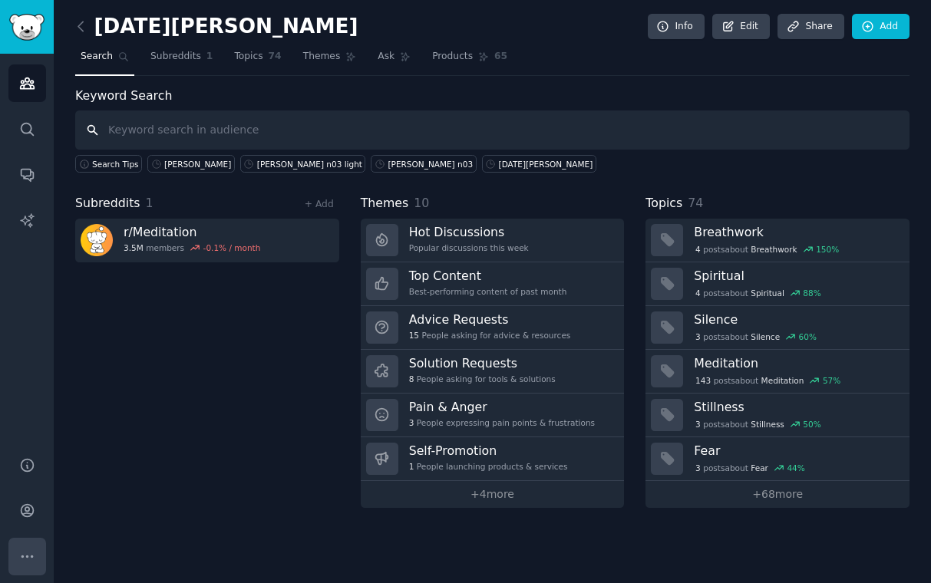
click at [24, 550] on icon "Sidebar" at bounding box center [27, 557] width 16 height 16
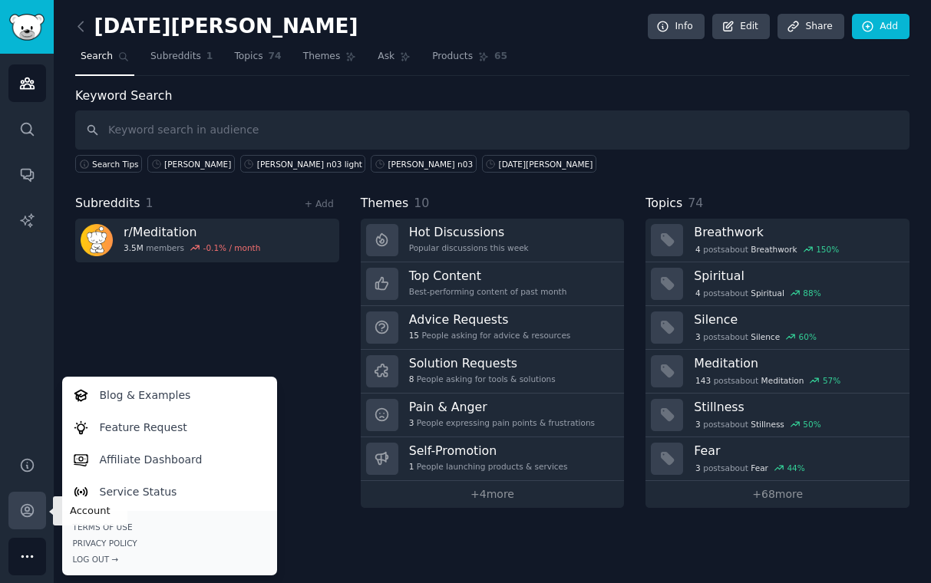
click at [31, 517] on icon "Sidebar" at bounding box center [27, 511] width 16 height 16
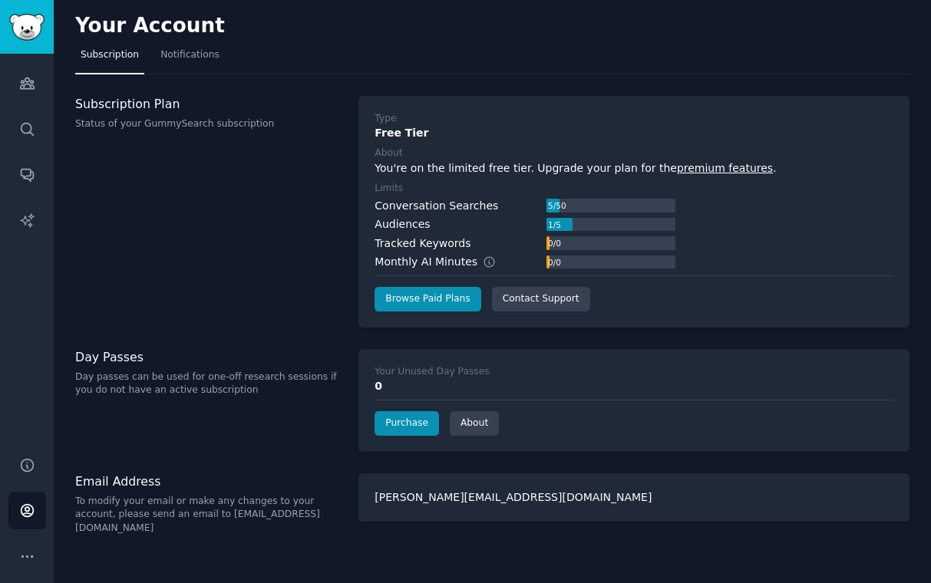
click at [205, 395] on p "Day passes can be used for one-off research sessions if you do not have an acti…" at bounding box center [208, 384] width 267 height 27
click at [460, 486] on div "[PERSON_NAME][EMAIL_ADDRESS][DOMAIN_NAME]" at bounding box center [633, 497] width 551 height 48
click at [460, 491] on div "[PERSON_NAME][EMAIL_ADDRESS][DOMAIN_NAME]" at bounding box center [633, 497] width 551 height 48
click at [460, 496] on div "[PERSON_NAME][EMAIL_ADDRESS][DOMAIN_NAME]" at bounding box center [633, 497] width 551 height 48
click at [159, 21] on h2 "Your Account" at bounding box center [150, 26] width 150 height 25
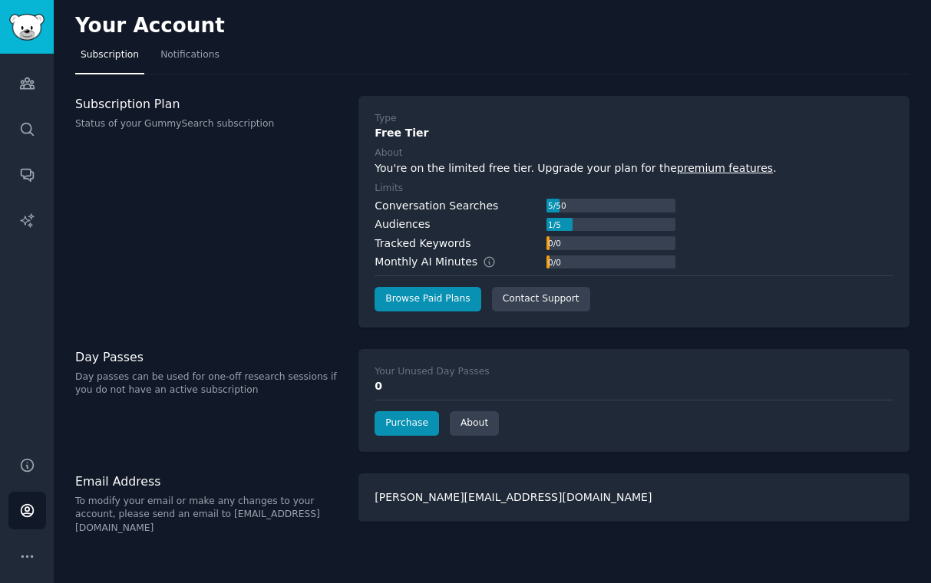
click at [189, 41] on div "Your Account" at bounding box center [492, 29] width 834 height 30
click at [189, 47] on link "Notifications" at bounding box center [190, 58] width 70 height 31
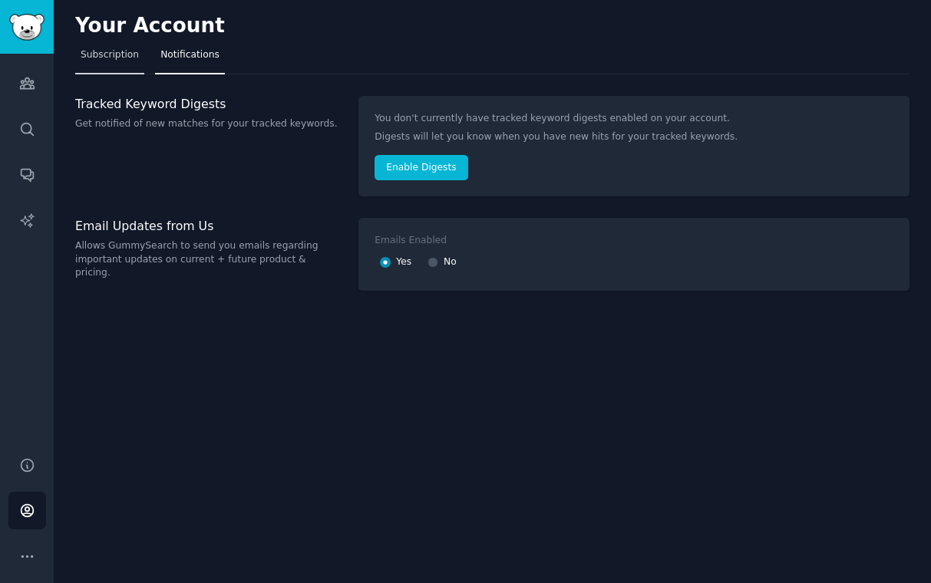
click at [104, 62] on link "Subscription" at bounding box center [109, 58] width 69 height 31
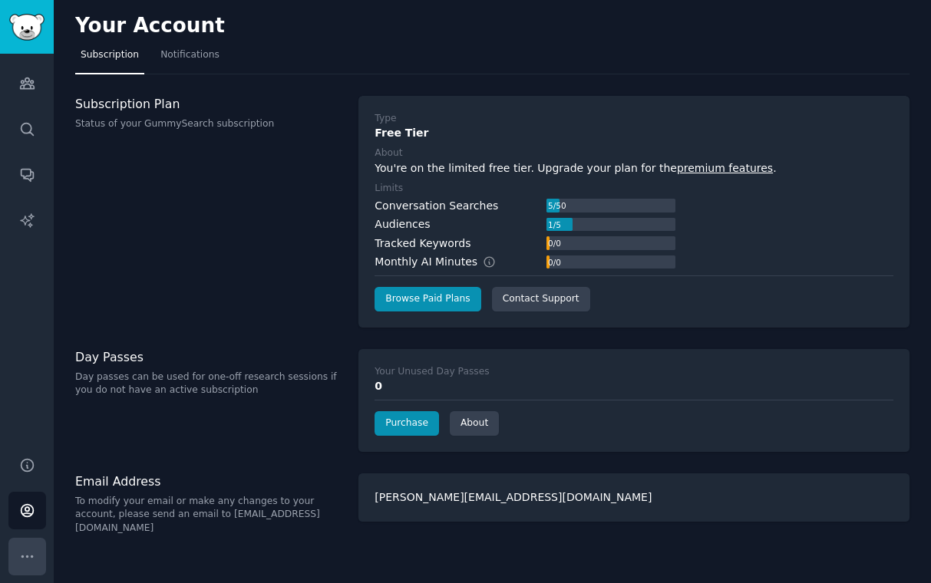
click at [26, 550] on icon "Sidebar" at bounding box center [27, 557] width 16 height 16
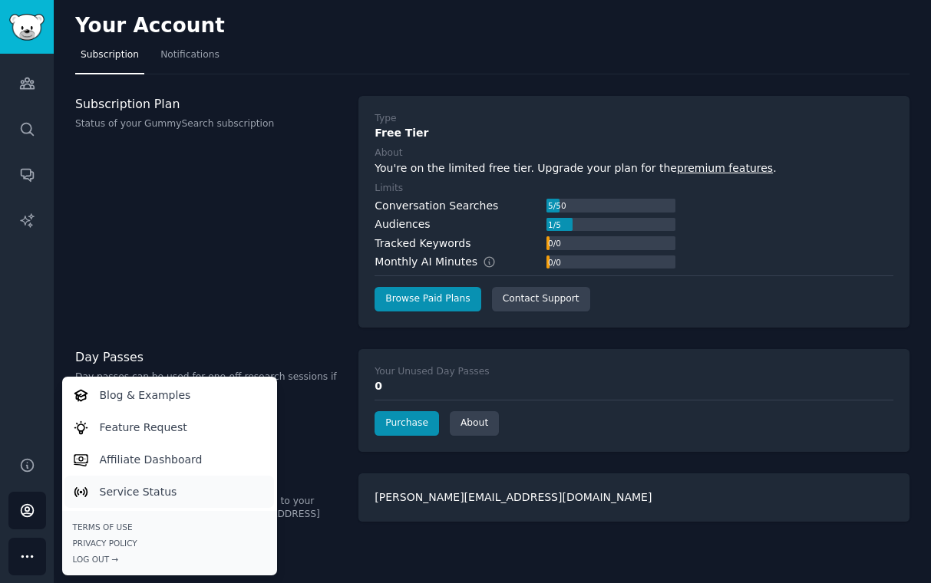
click at [131, 486] on p "Service Status" at bounding box center [138, 492] width 77 height 16
